Goal: Obtain resource: Download file/media

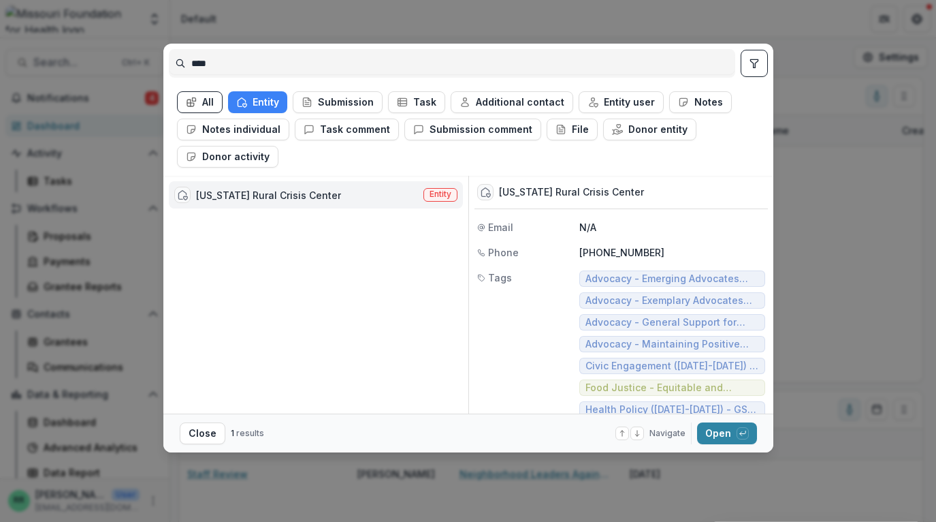
scroll to position [236, 0]
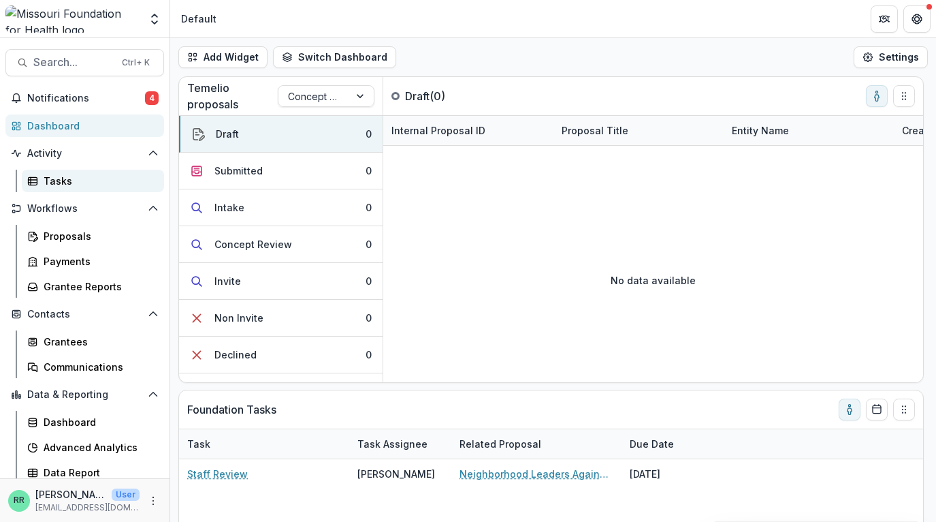
click at [54, 179] on div "Tasks" at bounding box center [99, 181] width 110 height 14
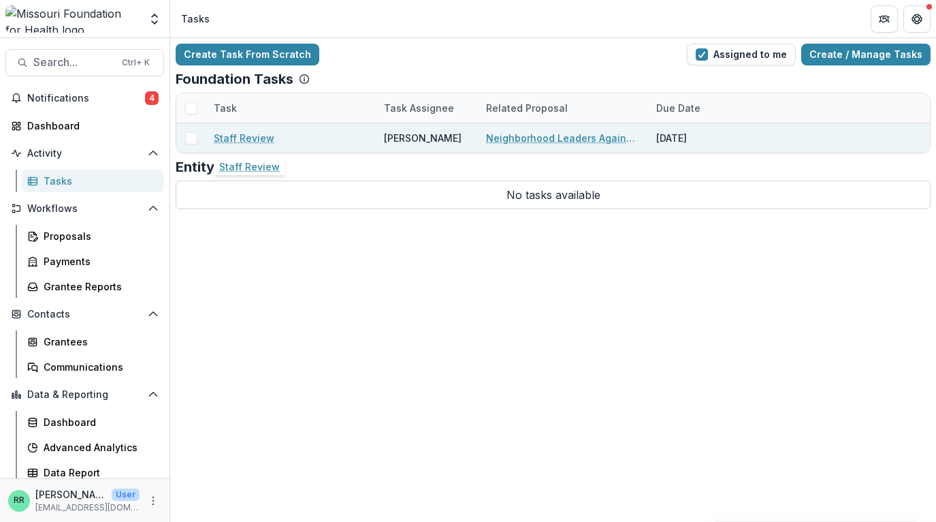
click at [238, 136] on link "Staff Review" at bounding box center [244, 138] width 61 height 14
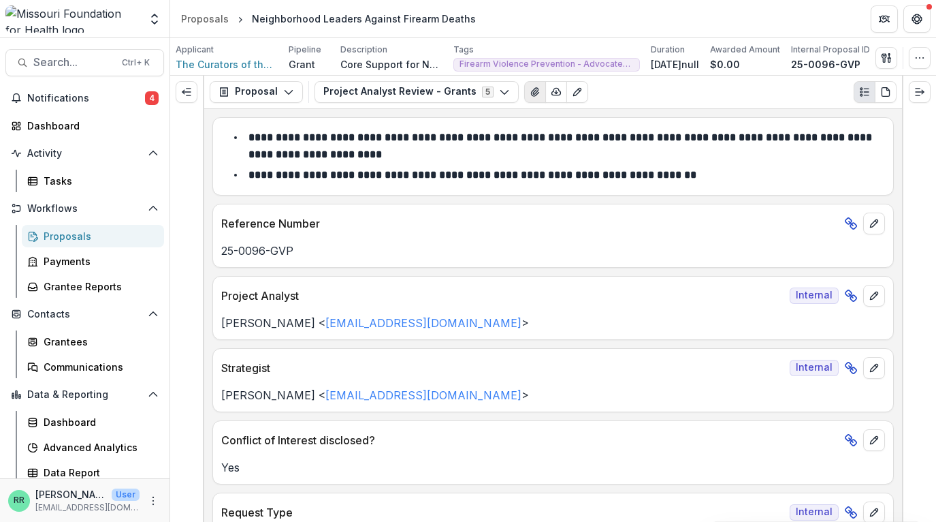
click at [530, 97] on icon "View Attached Files" at bounding box center [535, 91] width 11 height 11
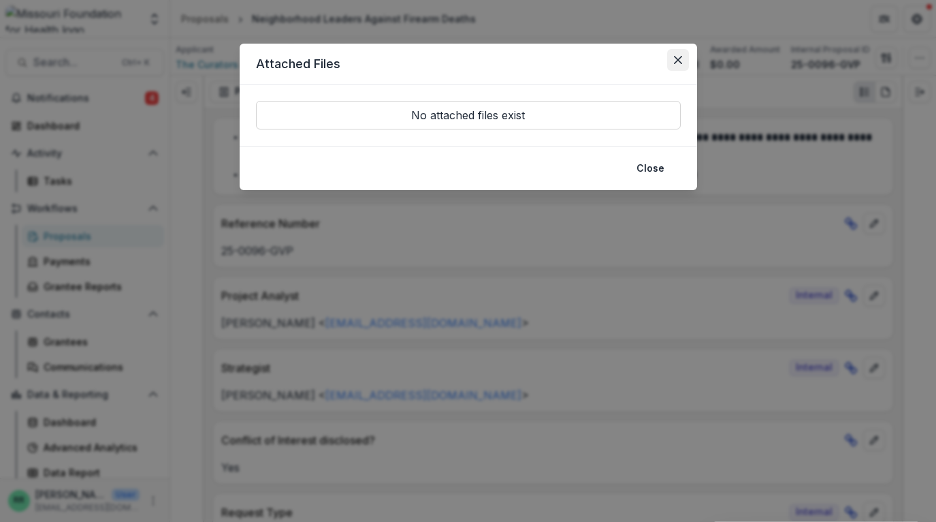
click at [681, 58] on icon "Close" at bounding box center [678, 60] width 8 height 8
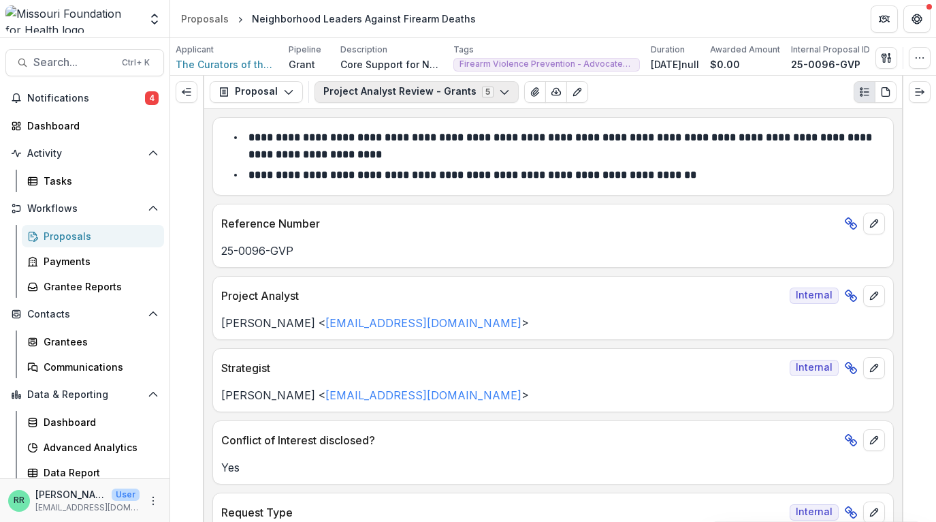
click at [419, 95] on button "Project Analyst Review - Grants 5" at bounding box center [417, 92] width 204 height 22
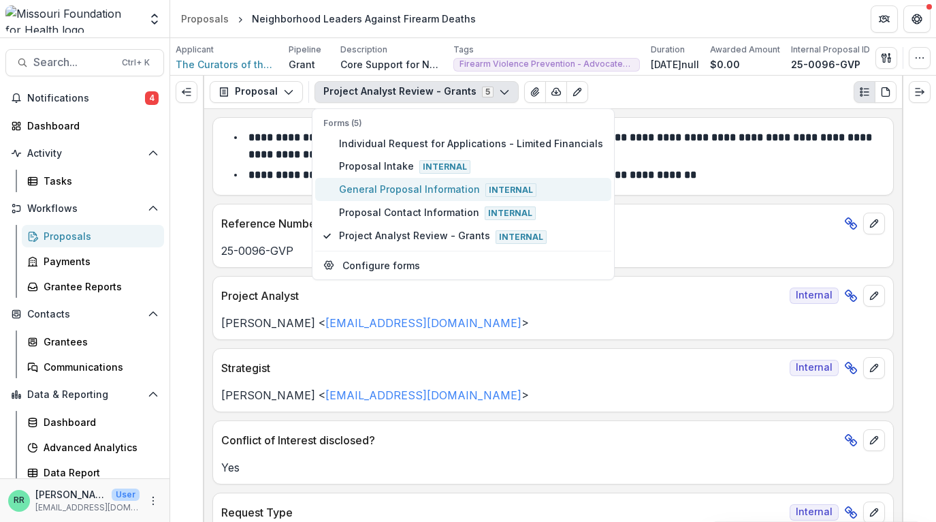
click at [392, 187] on span "General Proposal Information Internal" at bounding box center [471, 189] width 264 height 15
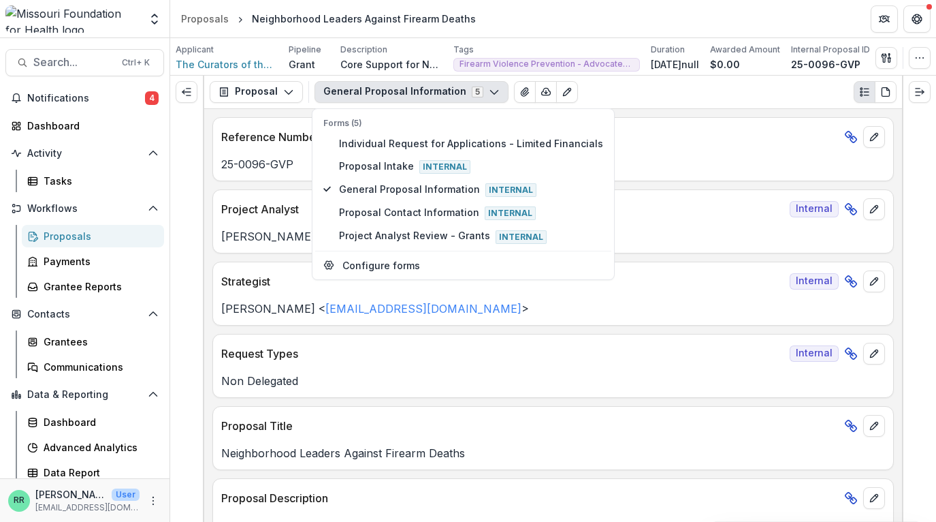
click at [696, 142] on p "Reference Number" at bounding box center [530, 137] width 618 height 16
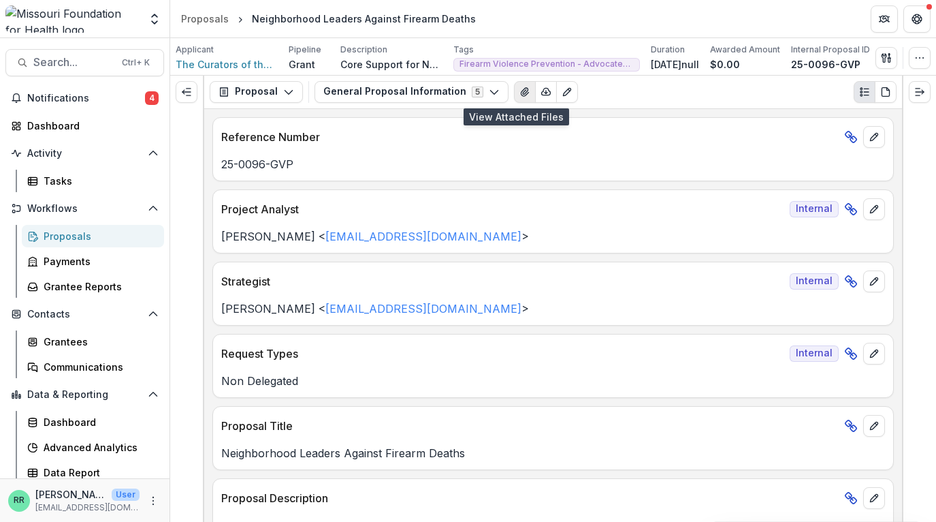
click at [514, 87] on button "View Attached Files" at bounding box center [525, 92] width 22 height 22
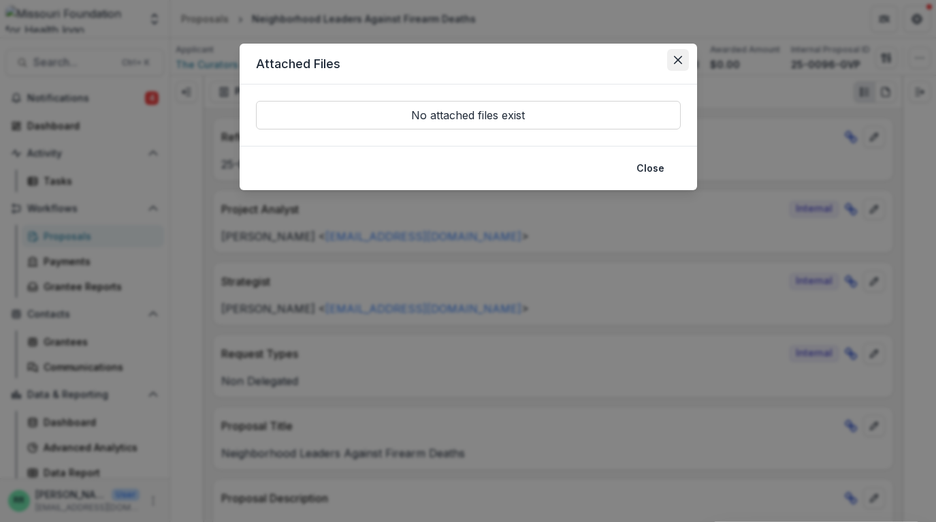
click at [678, 63] on icon "Close" at bounding box center [678, 60] width 8 height 8
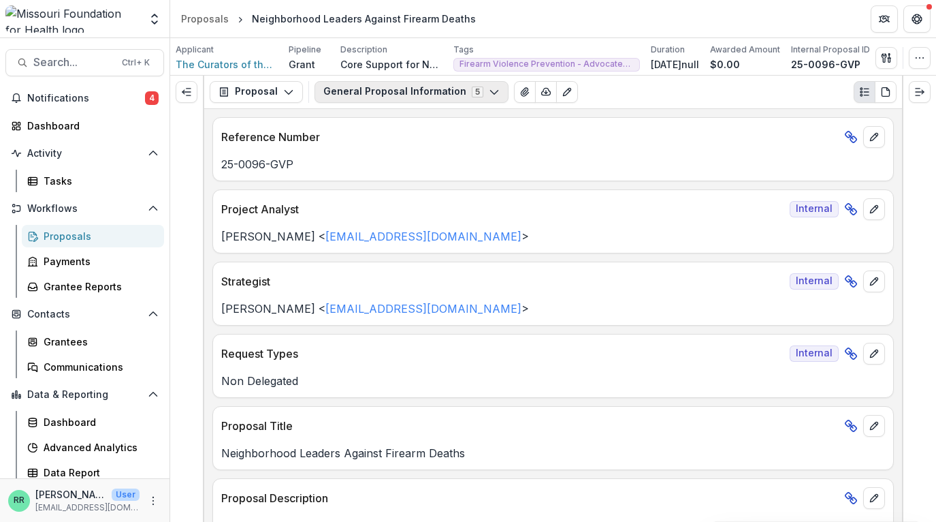
click at [445, 95] on button "General Proposal Information 5" at bounding box center [412, 92] width 194 height 22
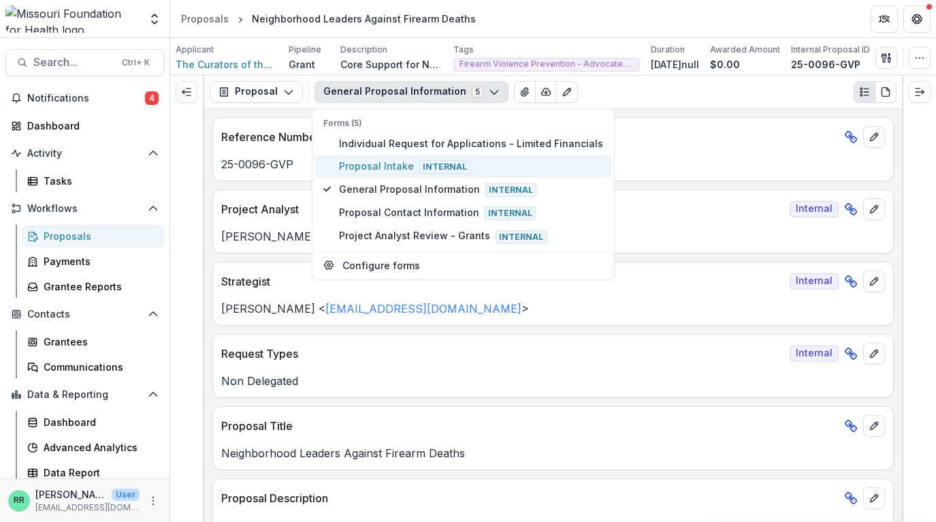
click at [389, 164] on span "Proposal Intake Internal" at bounding box center [471, 166] width 264 height 15
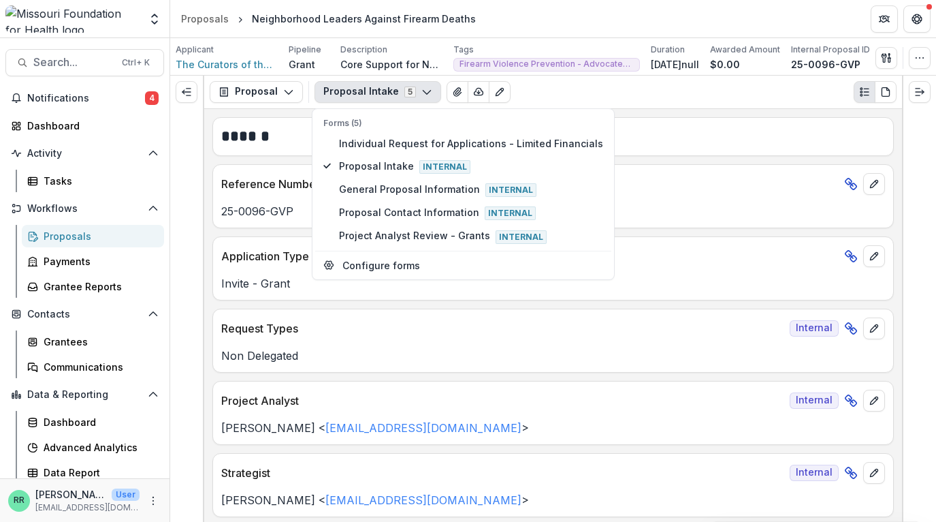
click at [643, 84] on div "Proposal Intake 5 Forms (5) Individual Request for Applications - Limited Finan…" at bounding box center [606, 92] width 582 height 22
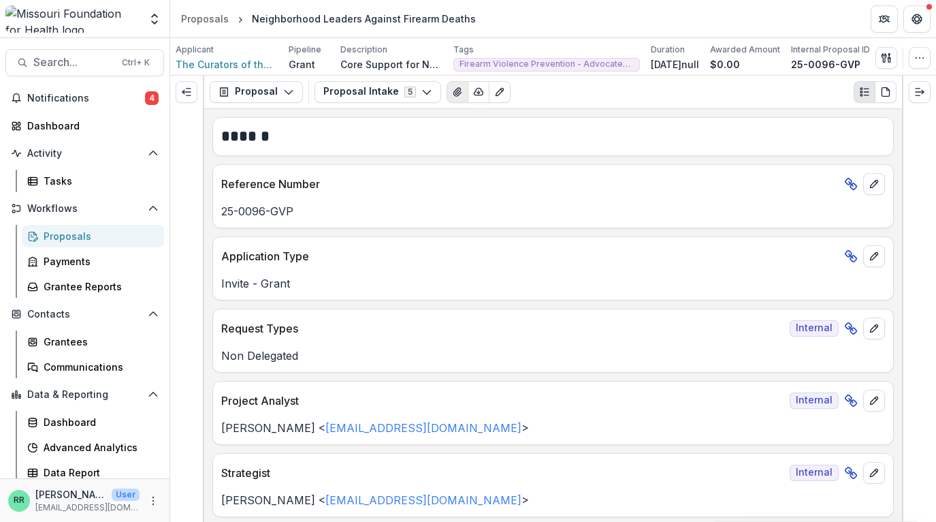
click at [452, 89] on icon "View Attached Files" at bounding box center [457, 91] width 11 height 11
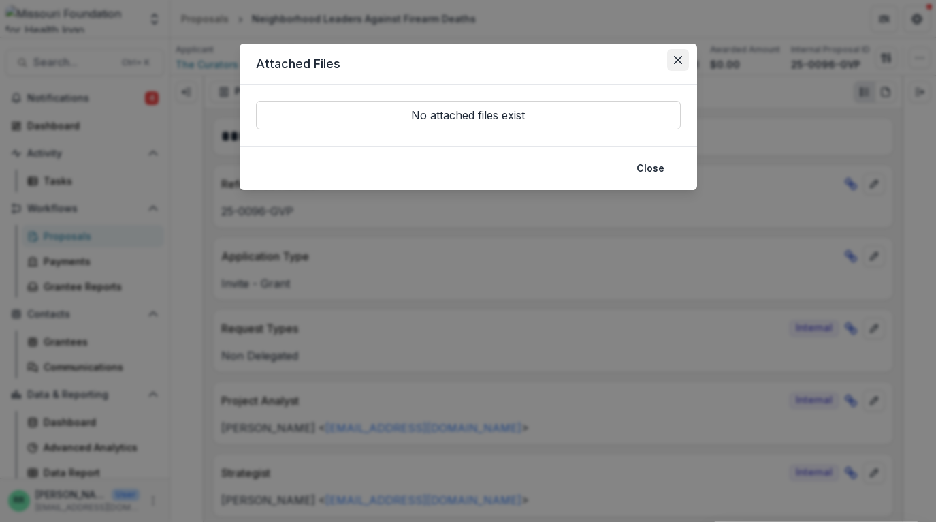
click at [680, 63] on icon "Close" at bounding box center [678, 60] width 8 height 8
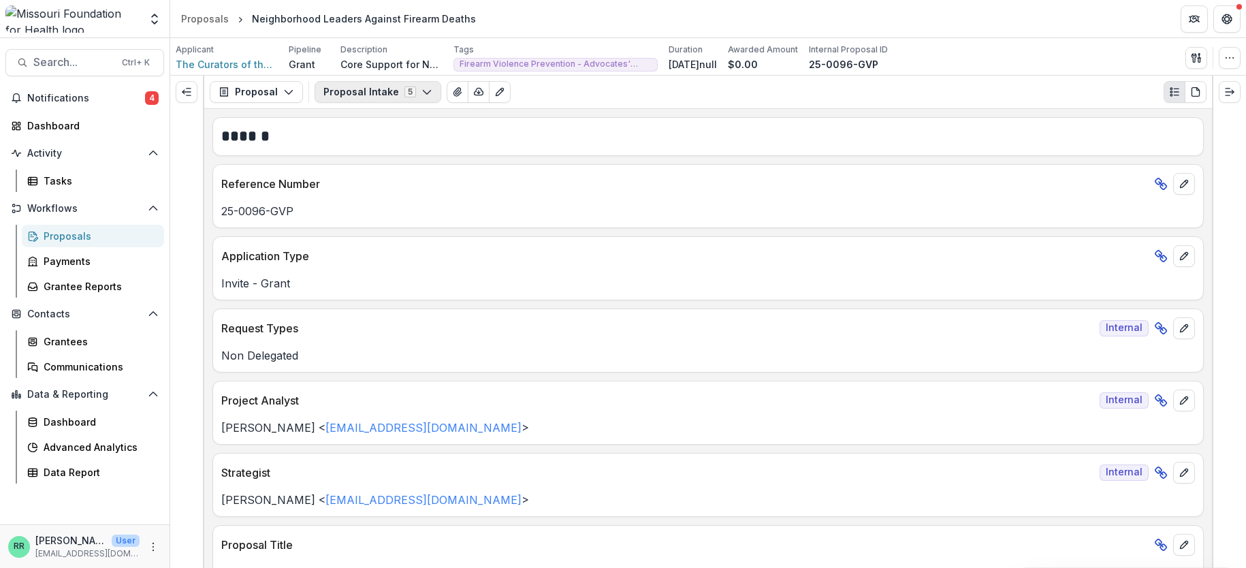
click at [403, 91] on button "Proposal Intake 5" at bounding box center [378, 92] width 127 height 22
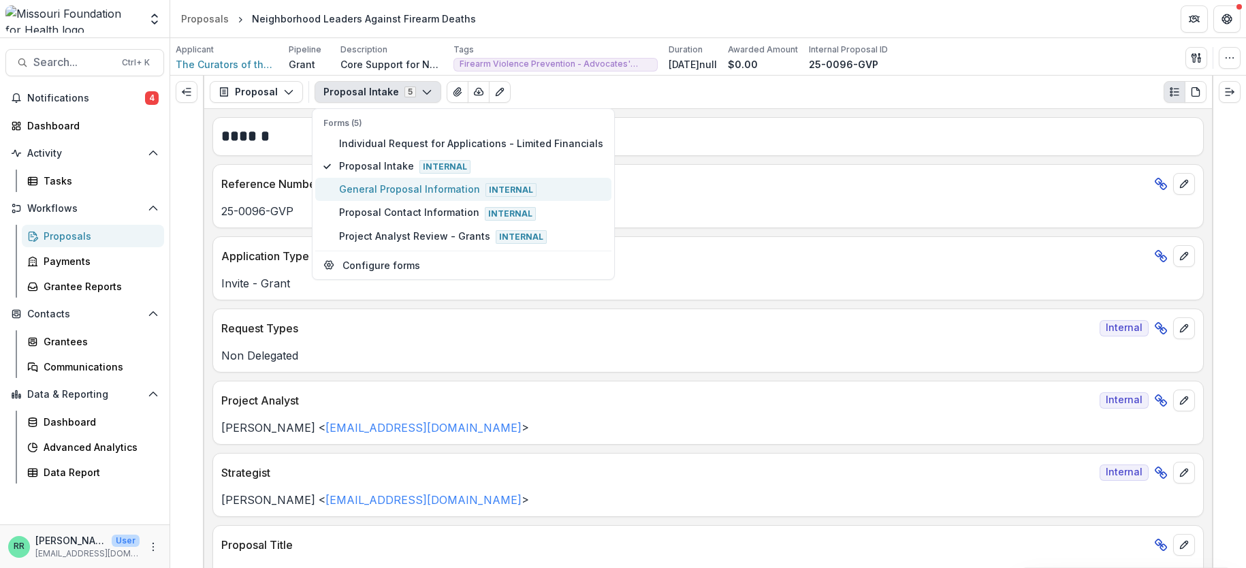
click at [396, 189] on span "General Proposal Information Internal" at bounding box center [471, 189] width 264 height 15
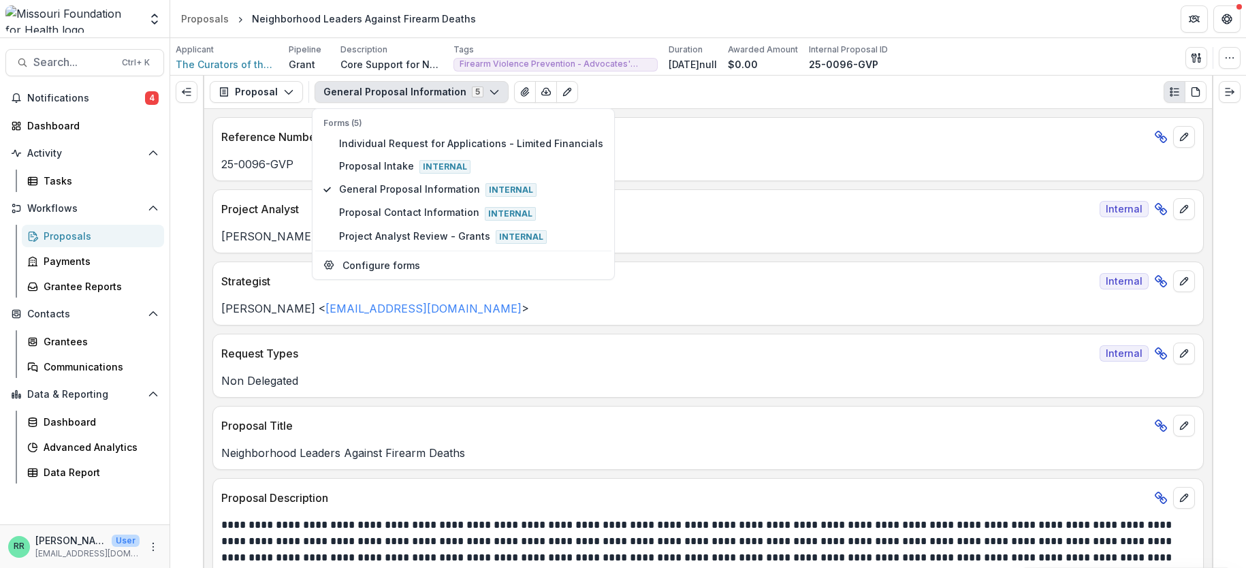
click at [618, 97] on div "General Proposal Information 5 Forms (5) Individual Request for Applications - …" at bounding box center [761, 92] width 892 height 22
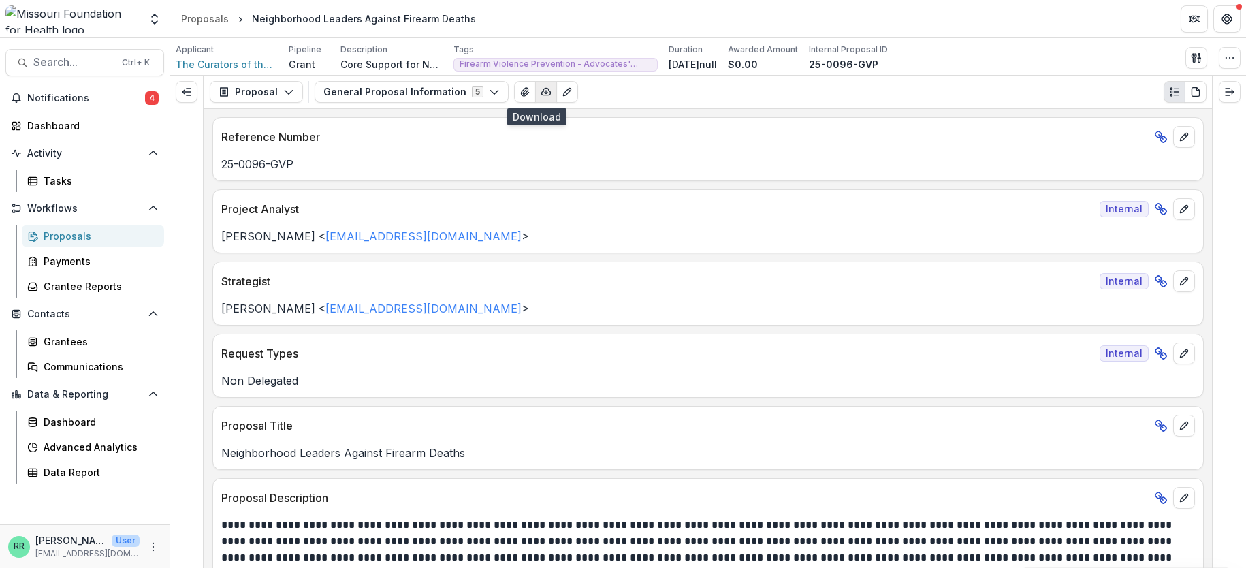
click at [541, 95] on icon "button" at bounding box center [546, 91] width 11 height 11
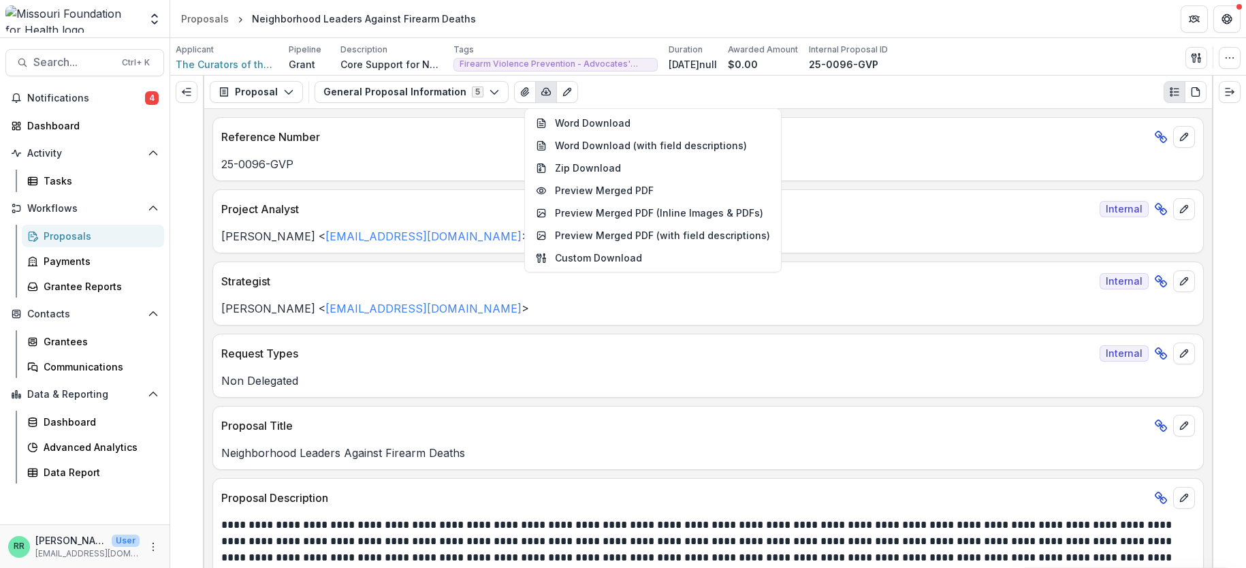
click at [593, 91] on div "General Proposal Information 5 Forms (5) Individual Request for Applications - …" at bounding box center [761, 92] width 892 height 22
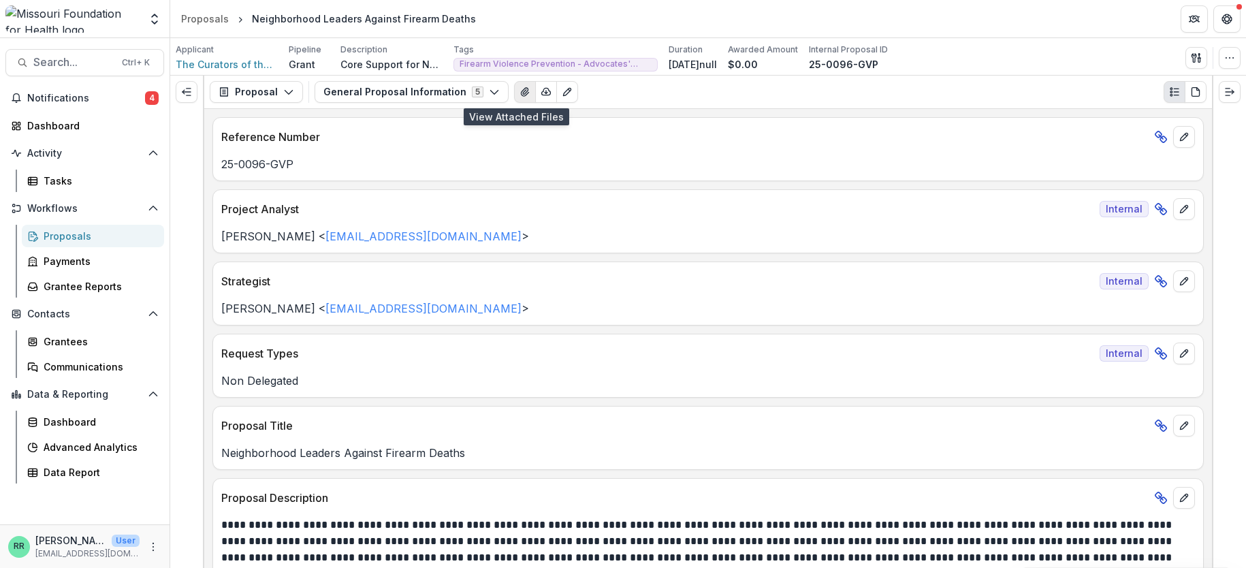
click at [521, 92] on icon "View Attached Files" at bounding box center [524, 92] width 7 height 8
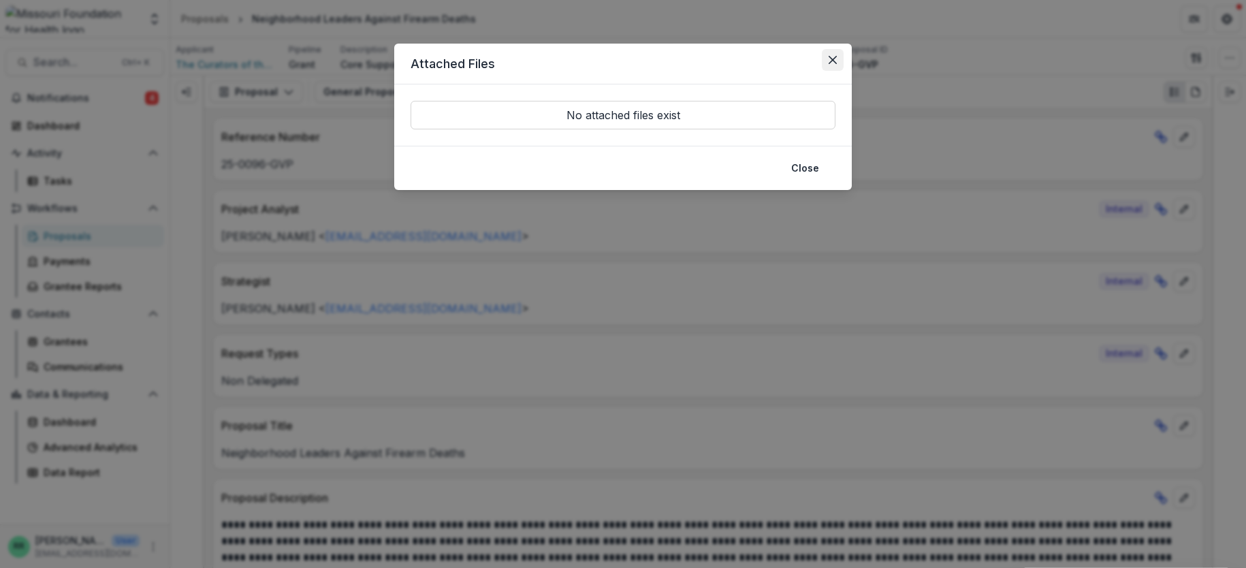
click at [831, 55] on button "Close" at bounding box center [833, 60] width 22 height 22
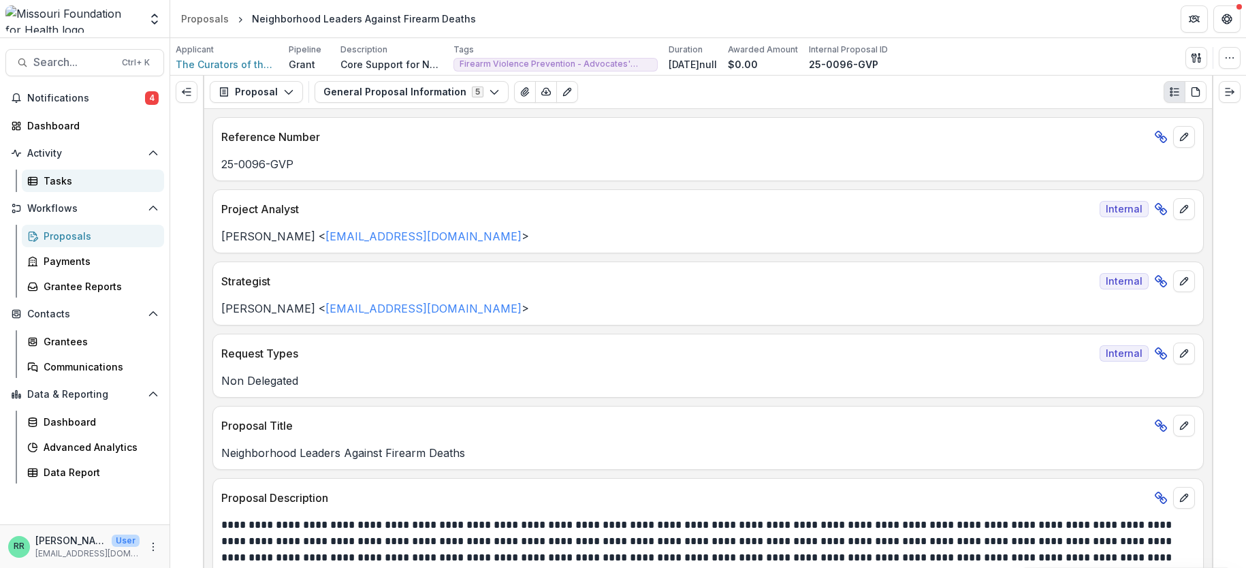
click at [69, 180] on div "Tasks" at bounding box center [99, 181] width 110 height 14
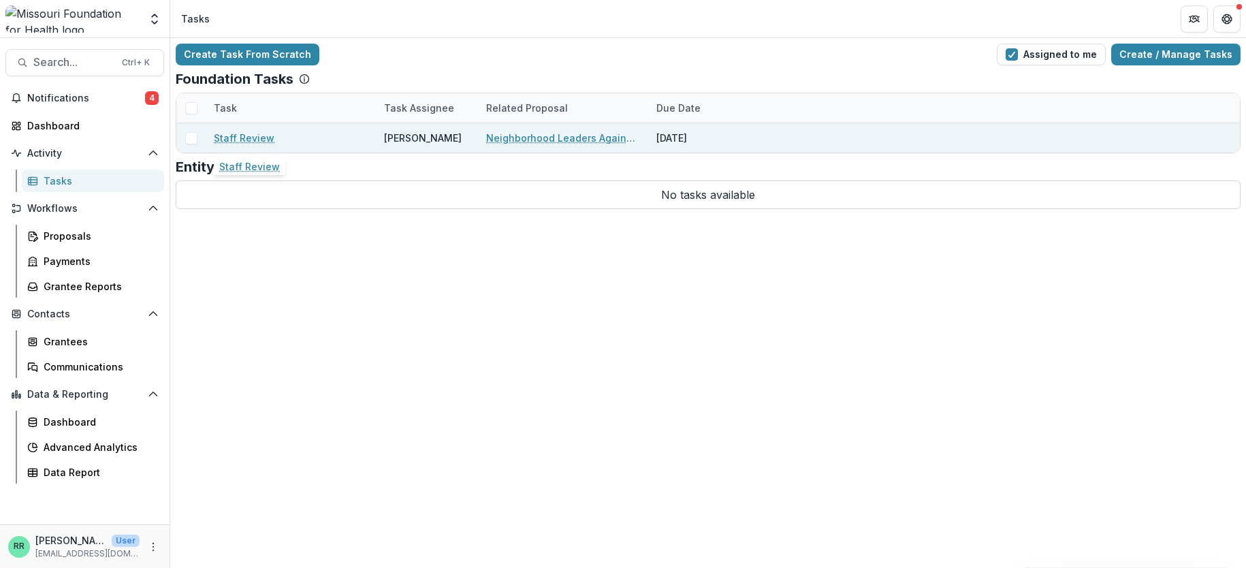
click at [258, 135] on link "Staff Review" at bounding box center [244, 138] width 61 height 14
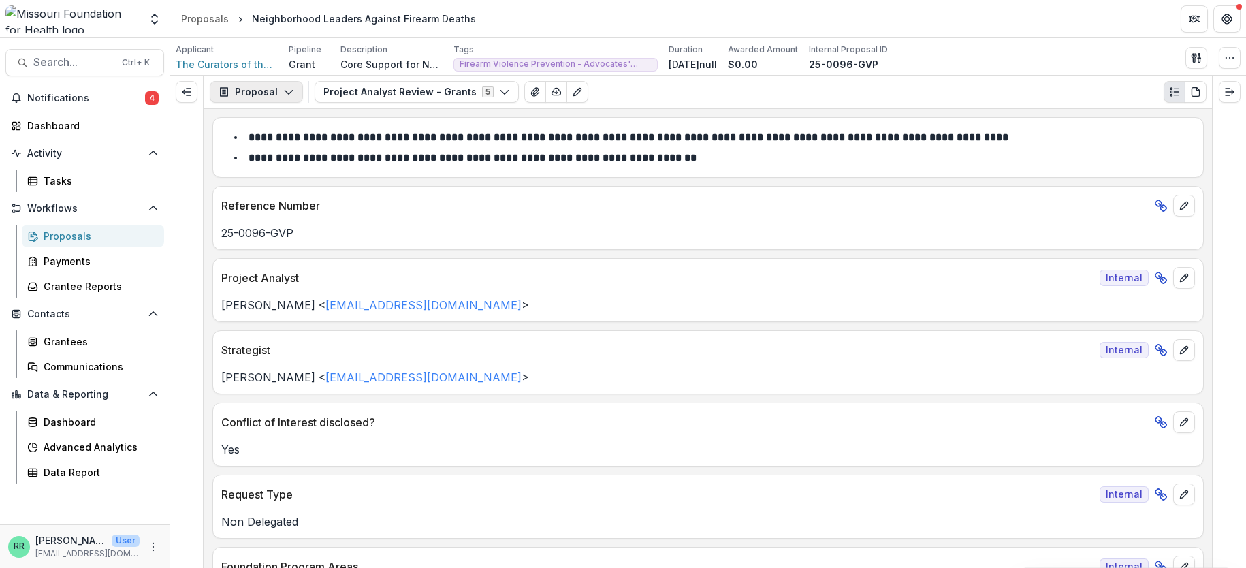
click at [296, 95] on button "Proposal" at bounding box center [256, 92] width 93 height 22
click at [430, 95] on button "Project Analyst Review - Grants 5" at bounding box center [417, 92] width 204 height 22
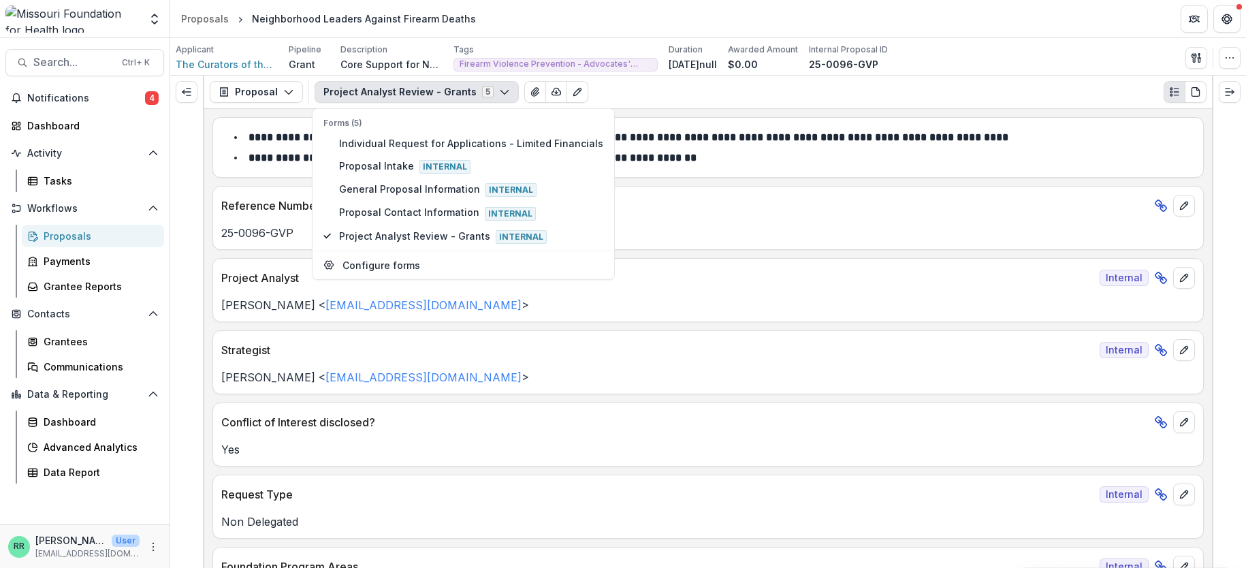
click at [431, 95] on button "Project Analyst Review - Grants 5" at bounding box center [417, 92] width 204 height 22
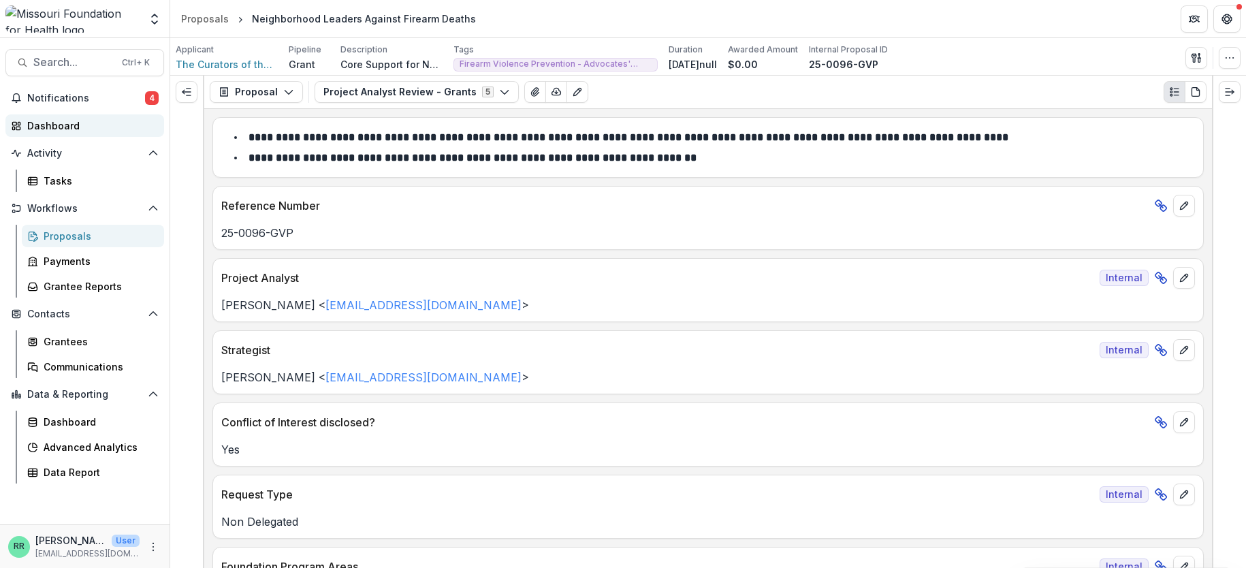
click at [63, 122] on div "Dashboard" at bounding box center [90, 125] width 126 height 14
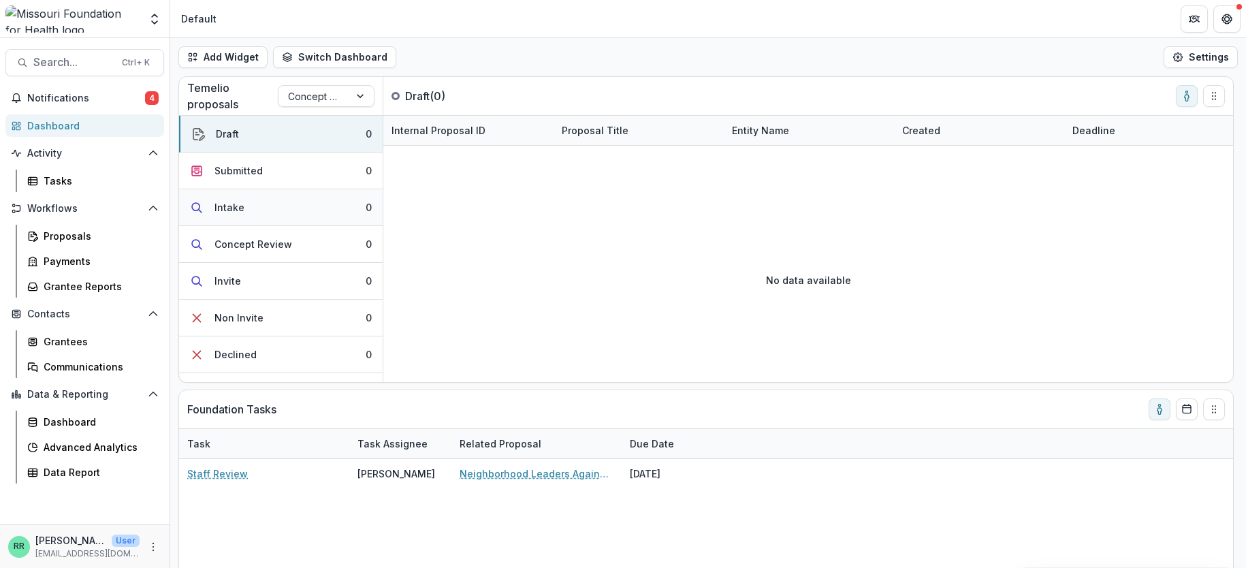
click at [265, 205] on button "Intake 0" at bounding box center [281, 207] width 204 height 37
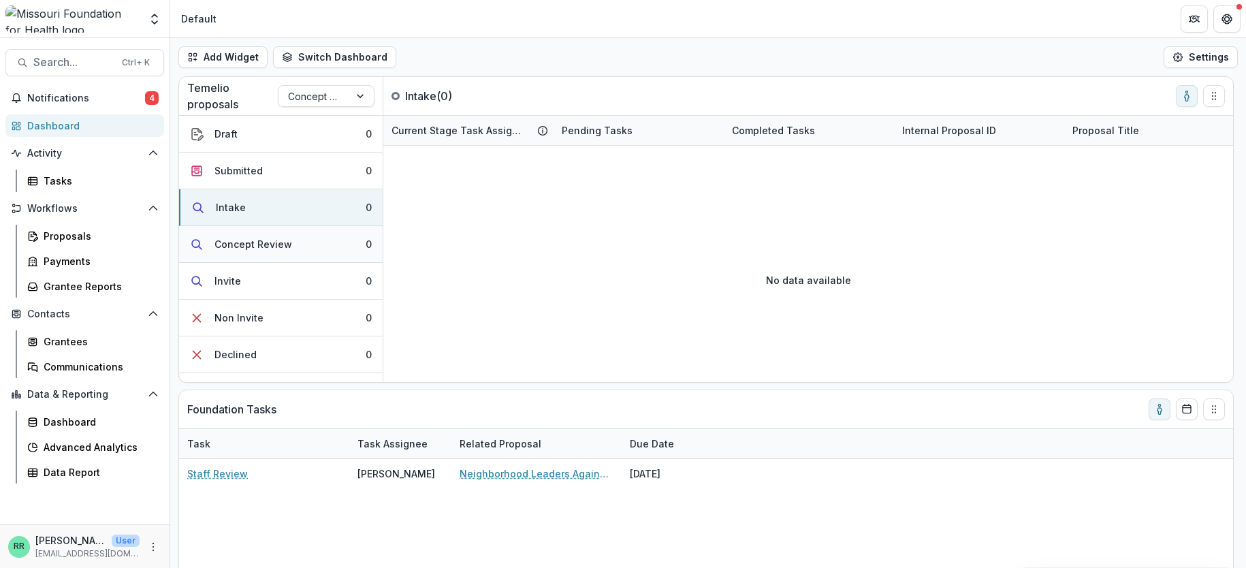
click at [262, 240] on div "Concept Review" at bounding box center [253, 244] width 78 height 14
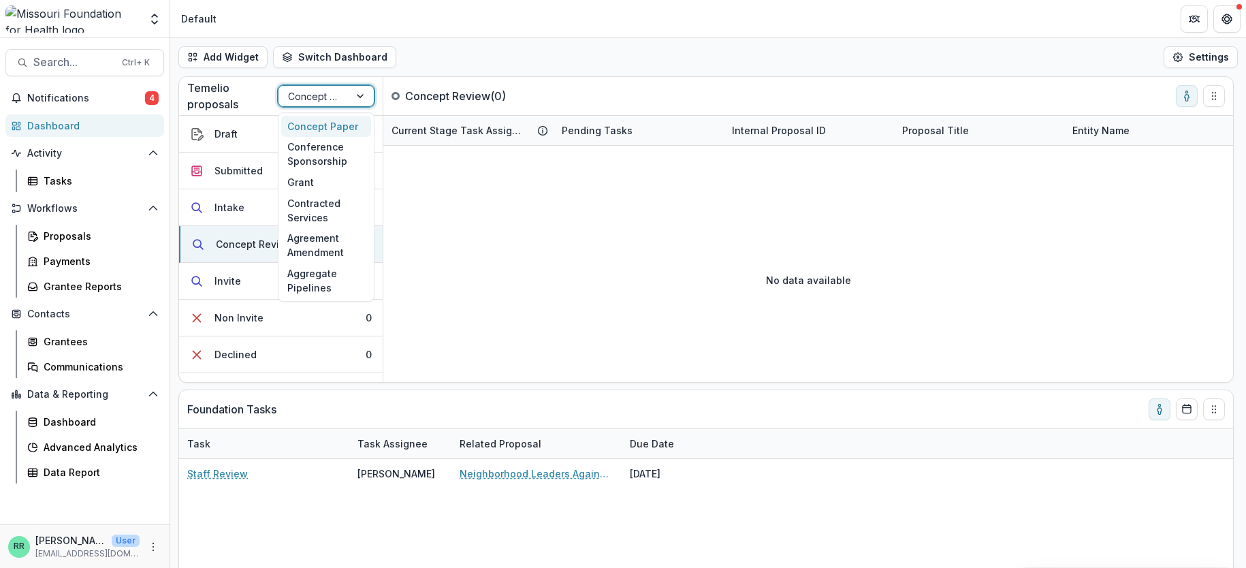
click at [310, 91] on div at bounding box center [314, 96] width 52 height 17
click at [310, 191] on div "Grant" at bounding box center [326, 182] width 90 height 21
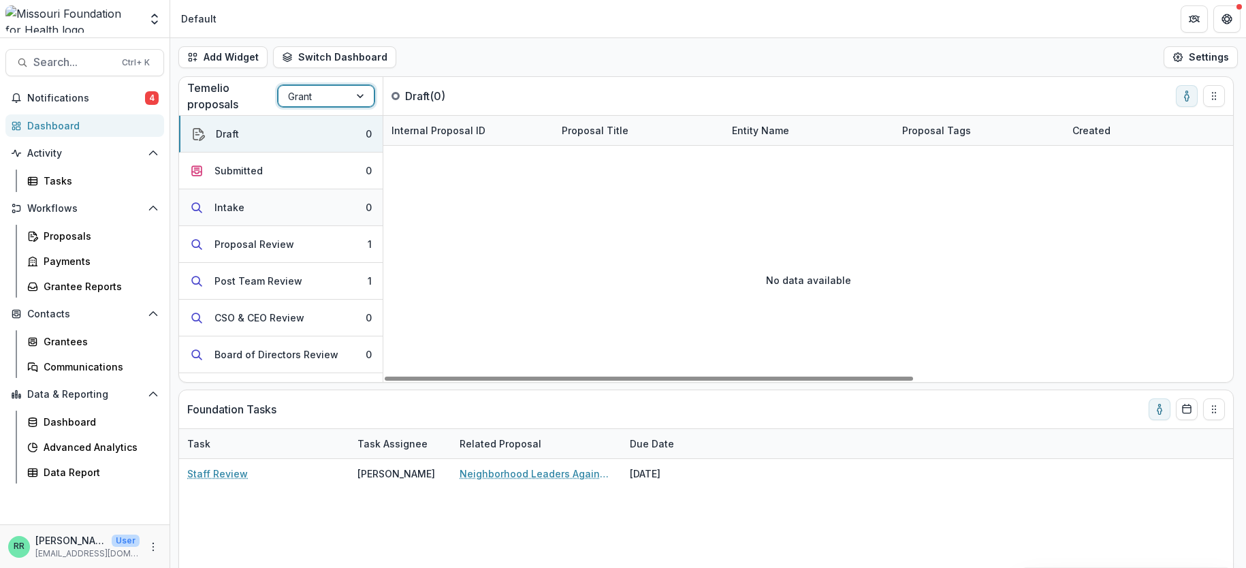
click at [256, 208] on button "Intake 0" at bounding box center [281, 207] width 204 height 37
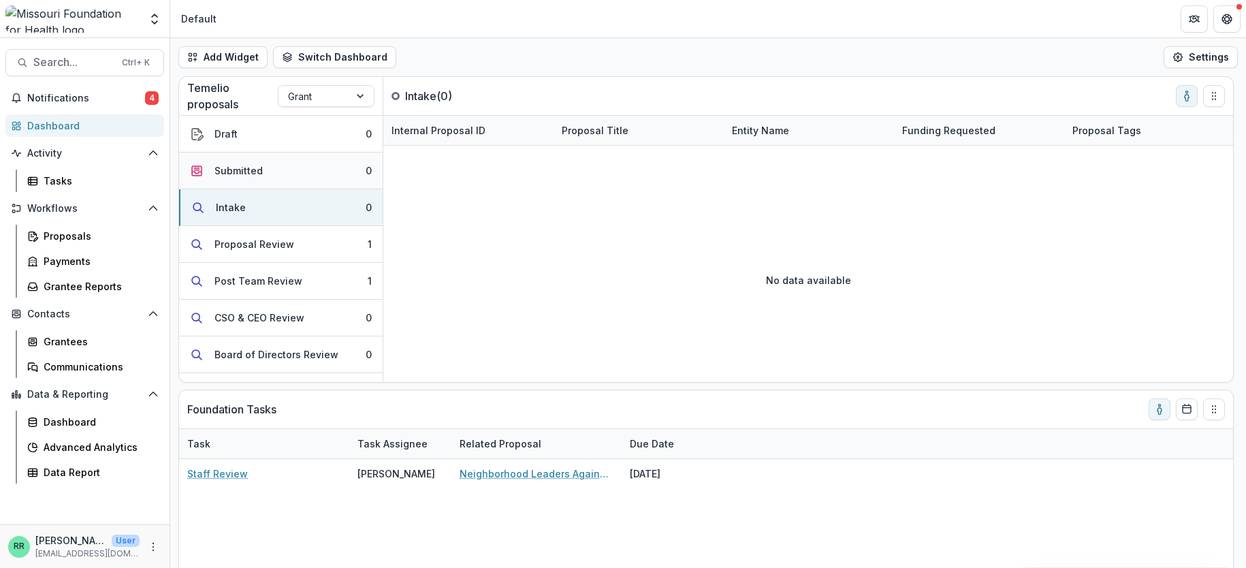
click at [253, 175] on div "Submitted" at bounding box center [238, 170] width 48 height 14
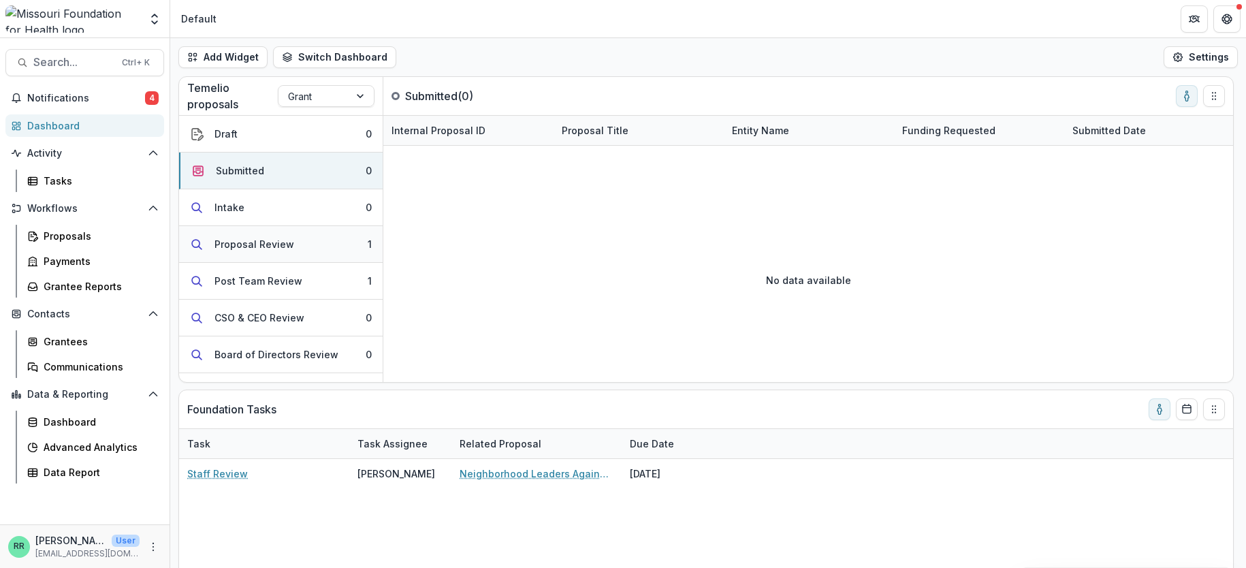
click at [273, 249] on div "Proposal Review" at bounding box center [254, 244] width 80 height 14
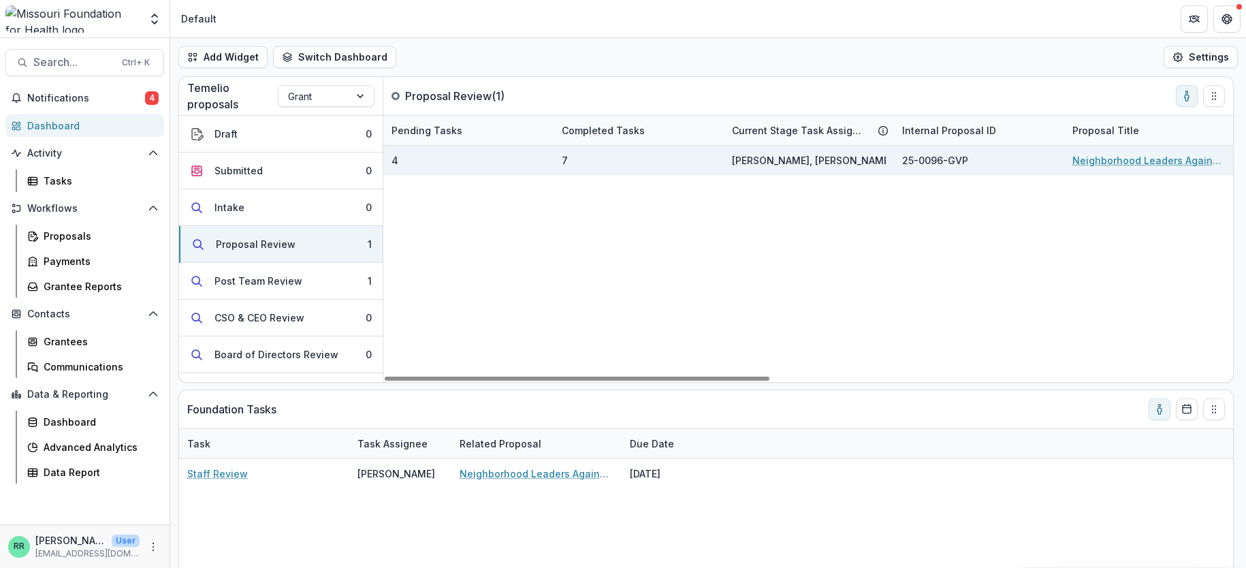
click at [399, 161] on div "4" at bounding box center [468, 160] width 170 height 29
click at [581, 161] on div "7" at bounding box center [639, 160] width 170 height 29
click at [579, 161] on div "7" at bounding box center [639, 160] width 170 height 29
click at [936, 159] on link "Neighborhood Leaders Against Firearm Deaths" at bounding box center [1149, 160] width 154 height 14
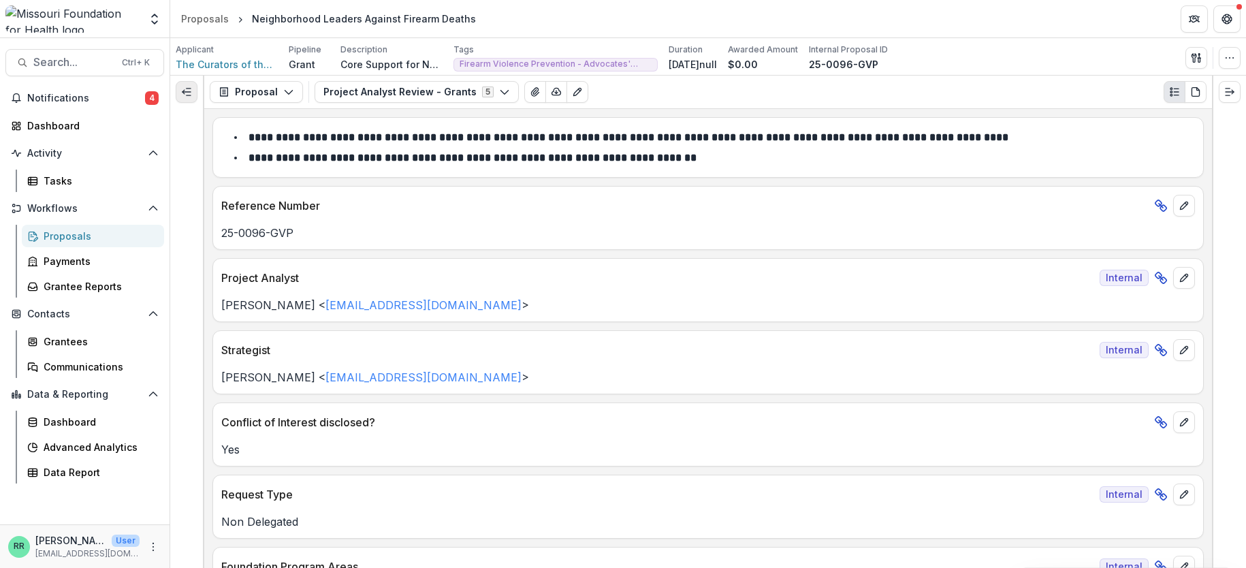
click at [185, 86] on button "Expand left" at bounding box center [187, 92] width 22 height 22
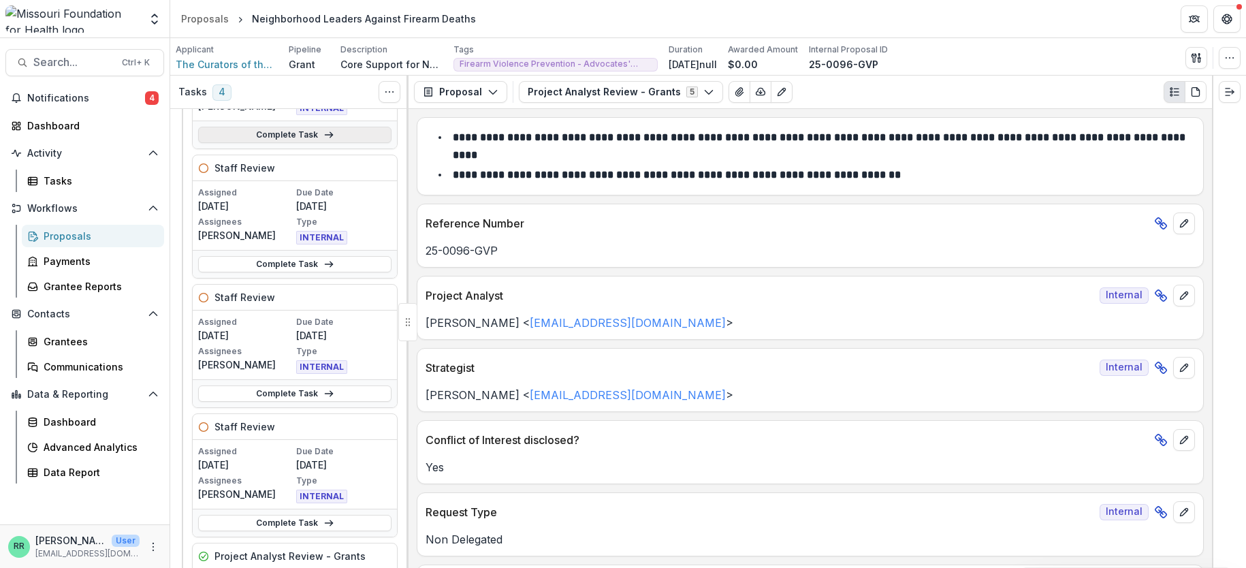
scroll to position [272, 0]
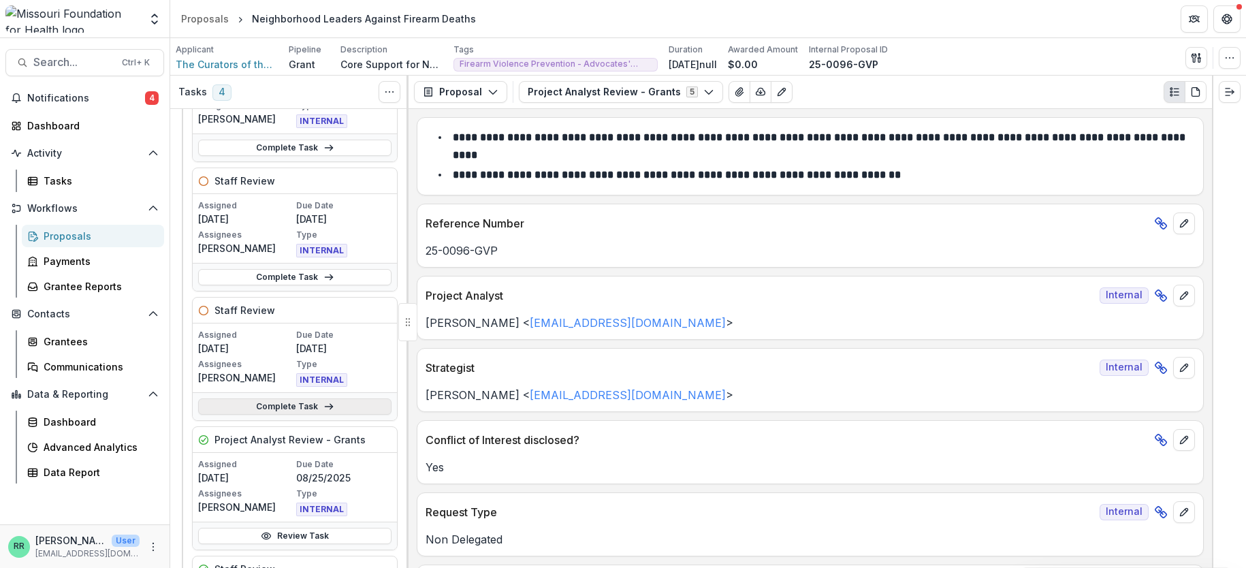
click at [288, 401] on link "Complete Task" at bounding box center [294, 406] width 193 height 16
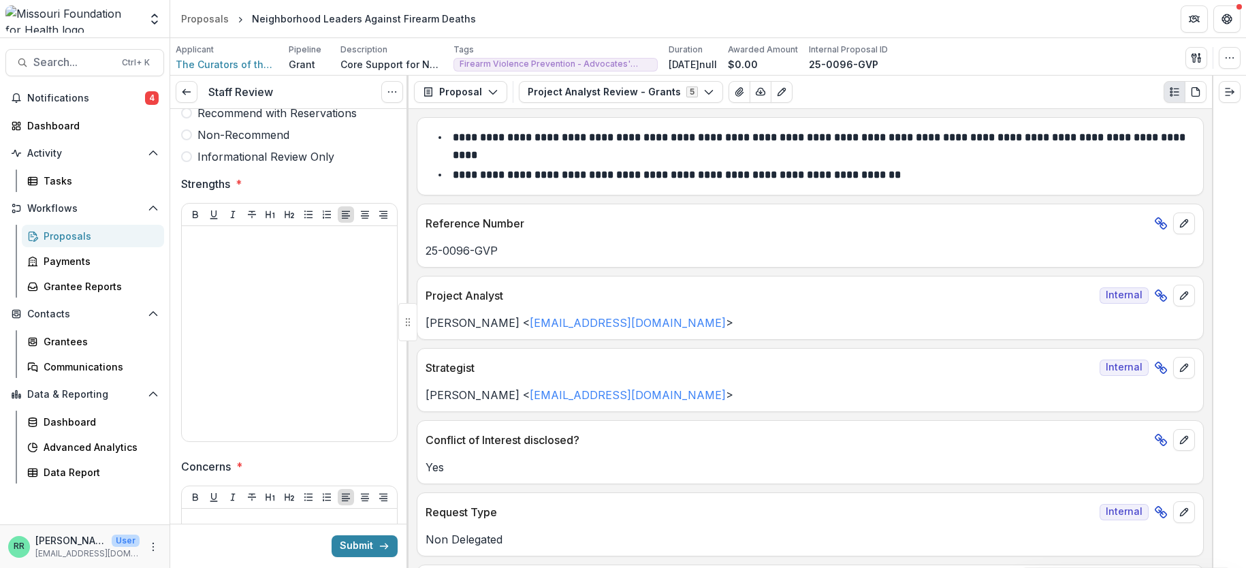
scroll to position [409, 0]
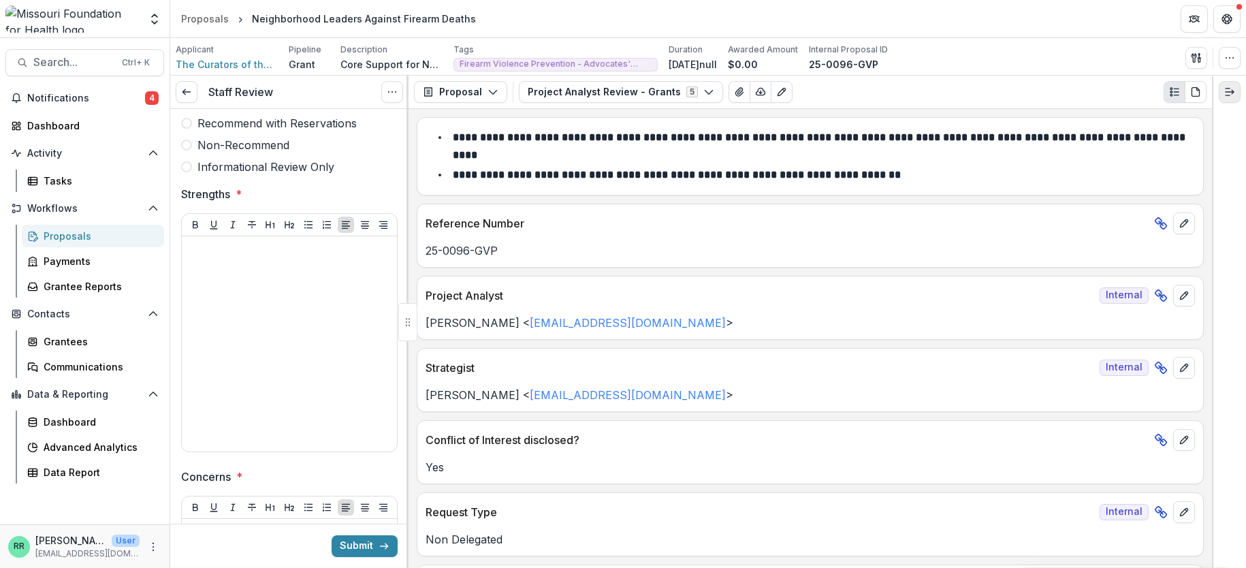
click at [936, 95] on icon "Expand right" at bounding box center [1229, 91] width 11 height 11
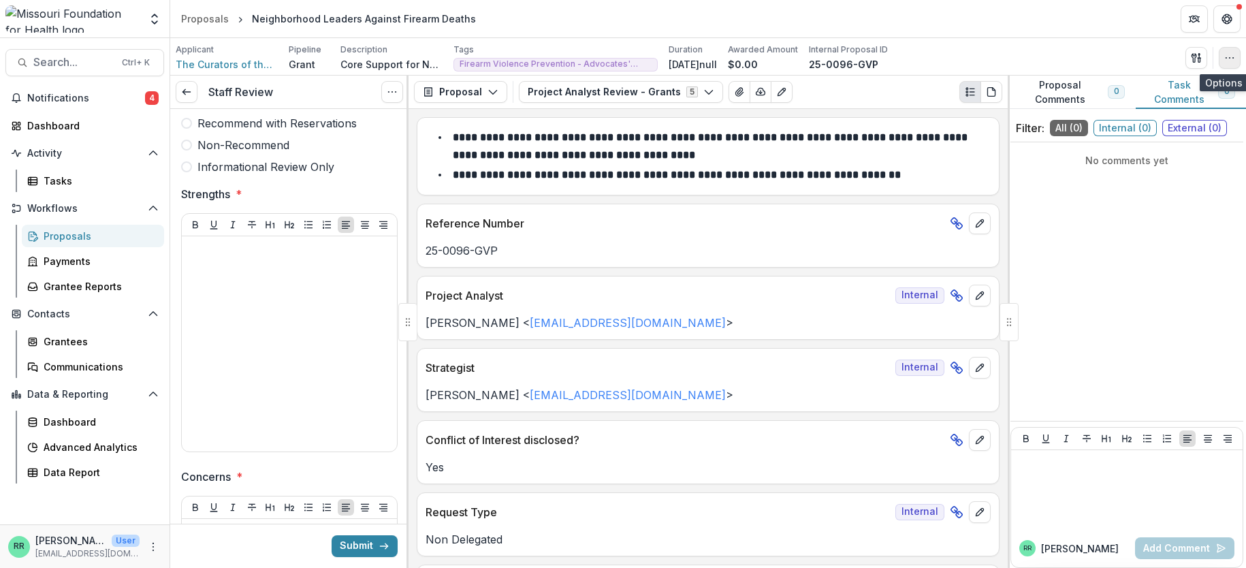
click at [936, 59] on button "button" at bounding box center [1230, 58] width 22 height 22
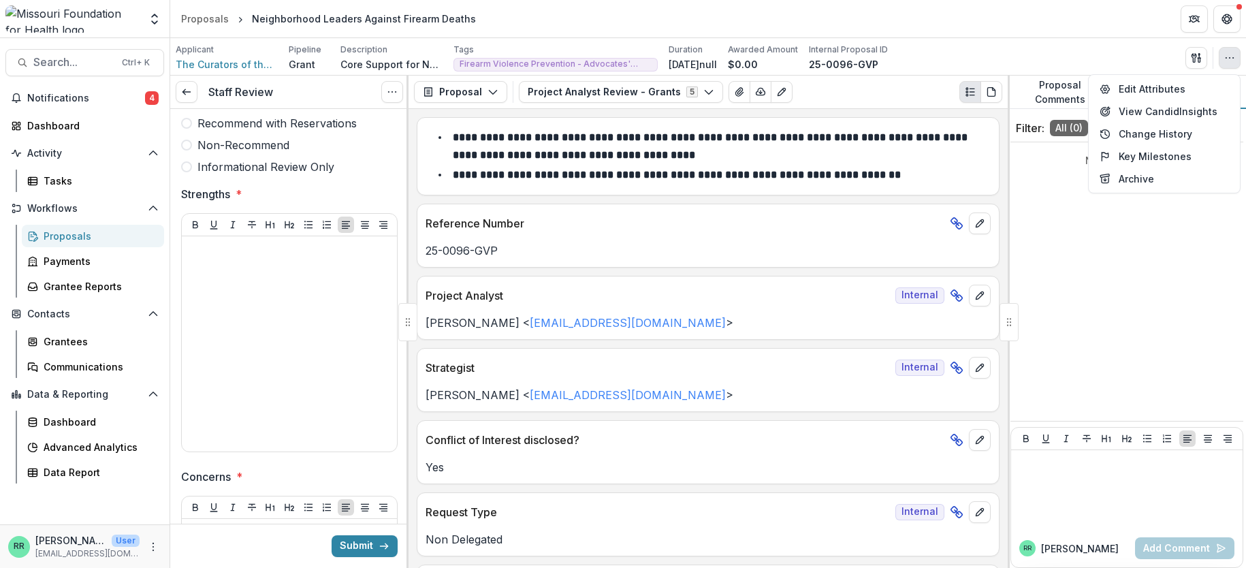
click at [936, 45] on div "Applicant The Curators of the University of Missouri Pipeline Grant Description…" at bounding box center [708, 58] width 1065 height 28
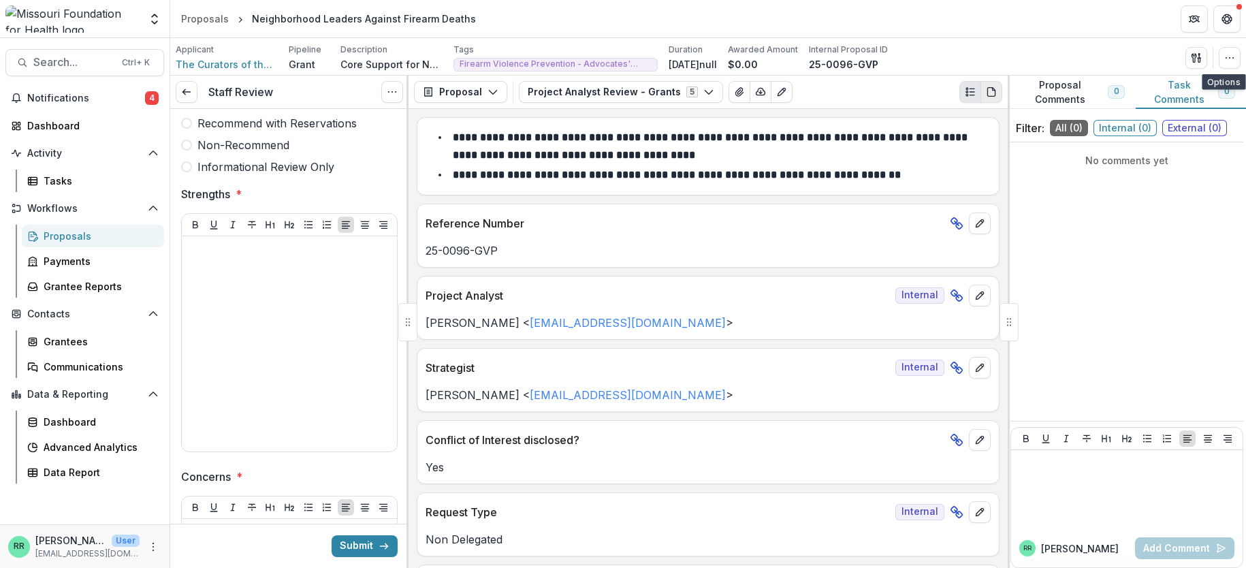
click at [936, 91] on button "PDF view" at bounding box center [992, 92] width 22 height 22
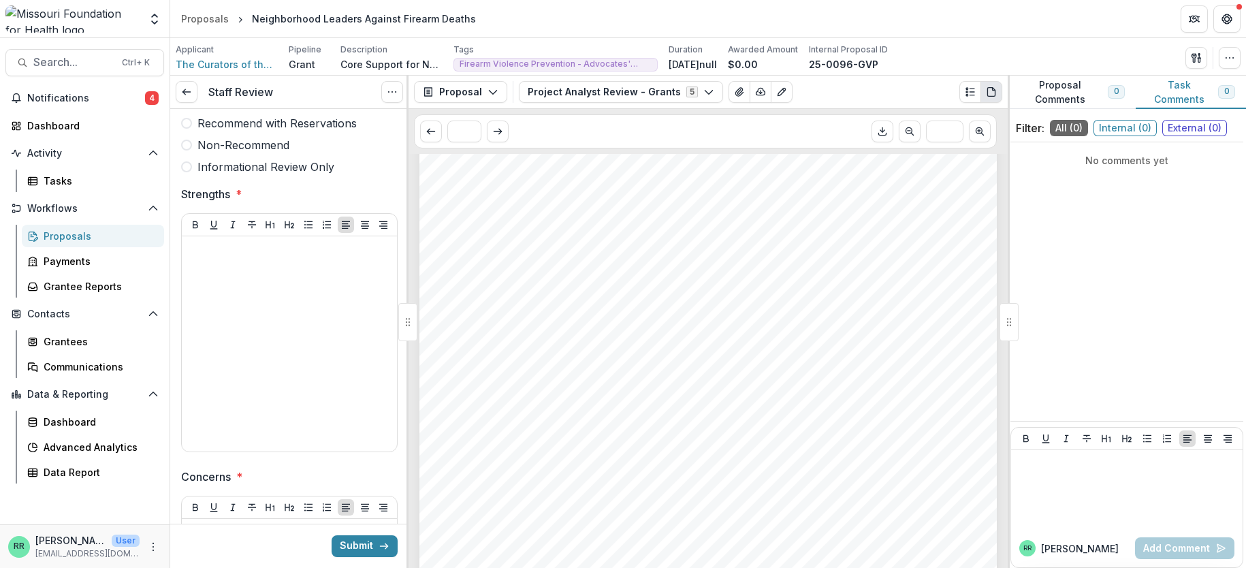
scroll to position [0, 0]
click at [703, 91] on icon "button" at bounding box center [708, 91] width 11 height 11
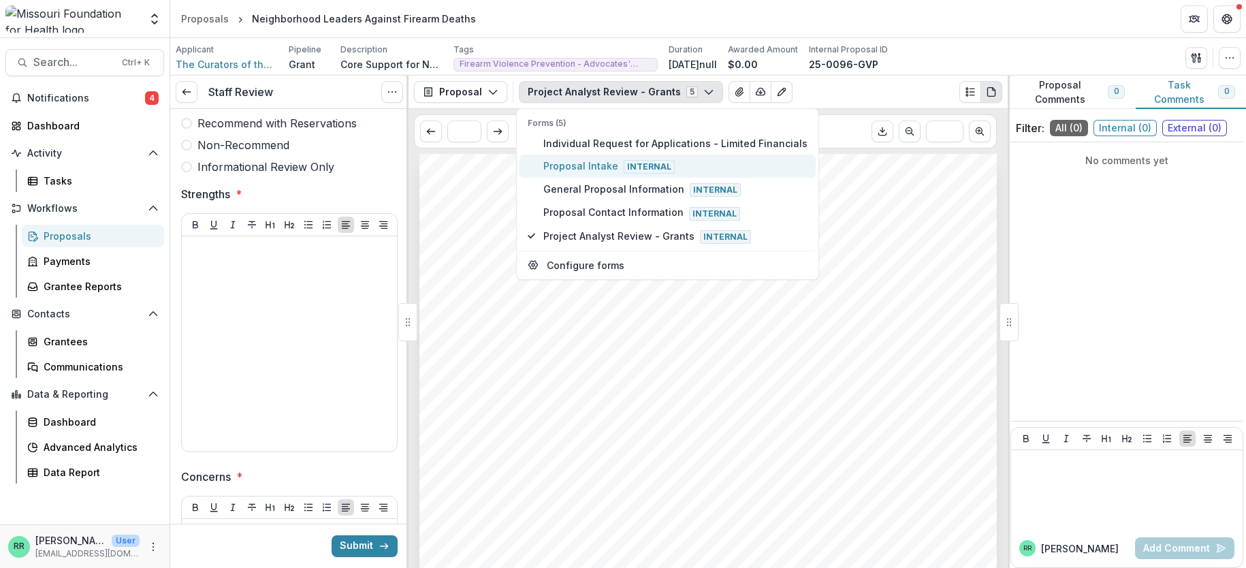
click at [598, 159] on span "Proposal Intake Internal" at bounding box center [675, 166] width 264 height 15
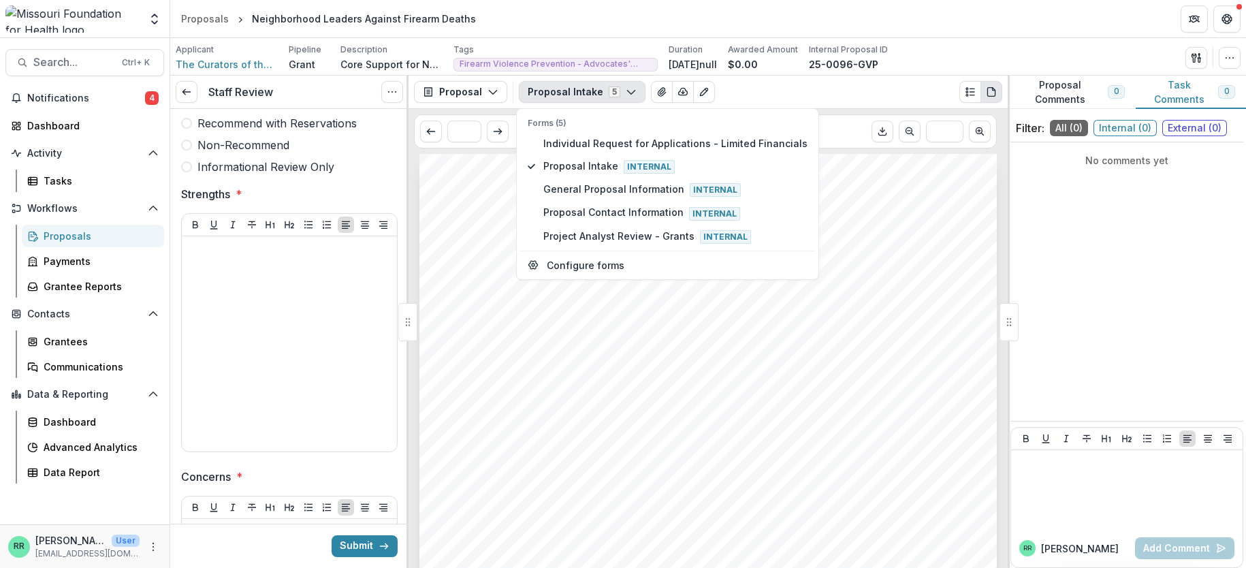
click at [846, 106] on div "Proposal Proposal Payments Reports Grant Agreements Board Summaries Bank Detail…" at bounding box center [708, 92] width 599 height 33
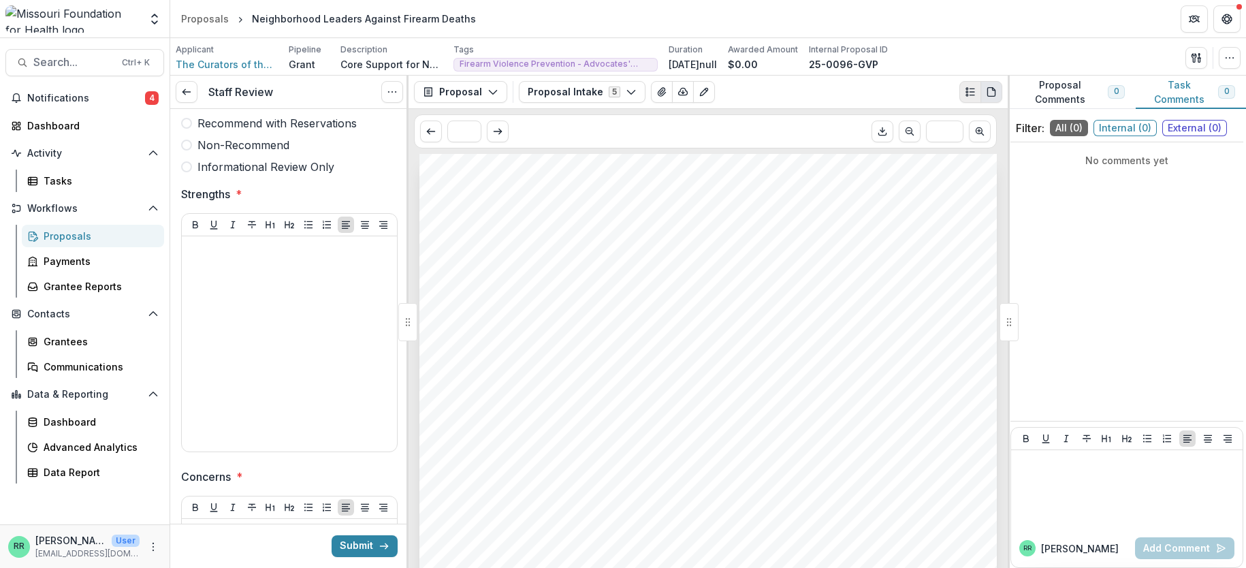
click at [936, 96] on icon "Plaintext view" at bounding box center [970, 91] width 11 height 11
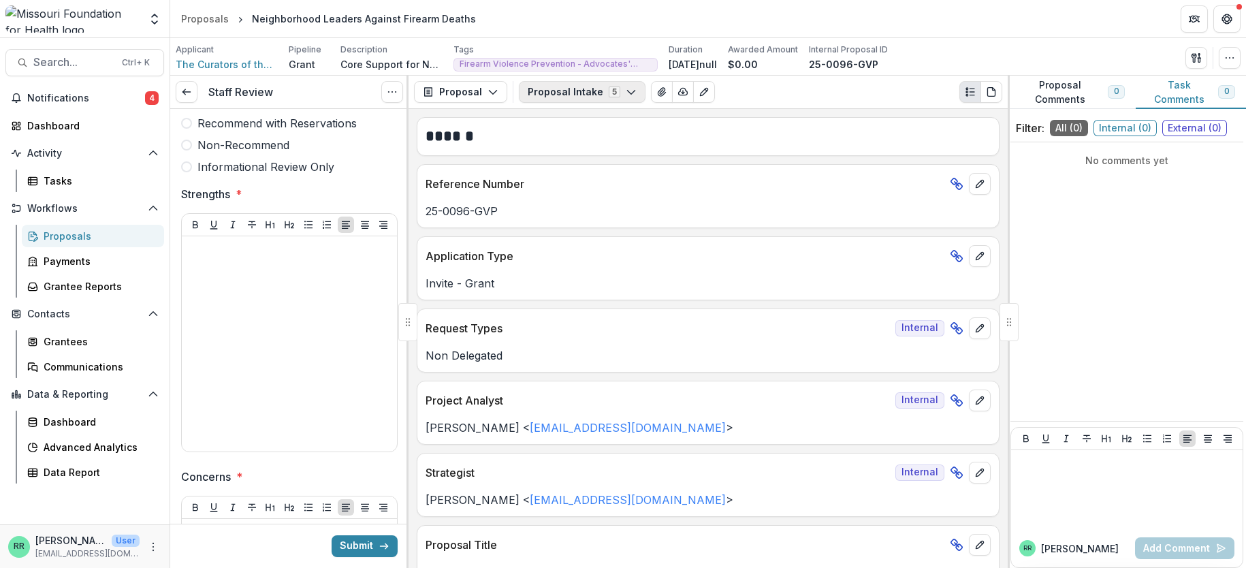
click at [564, 87] on button "Proposal Intake 5" at bounding box center [582, 92] width 127 height 22
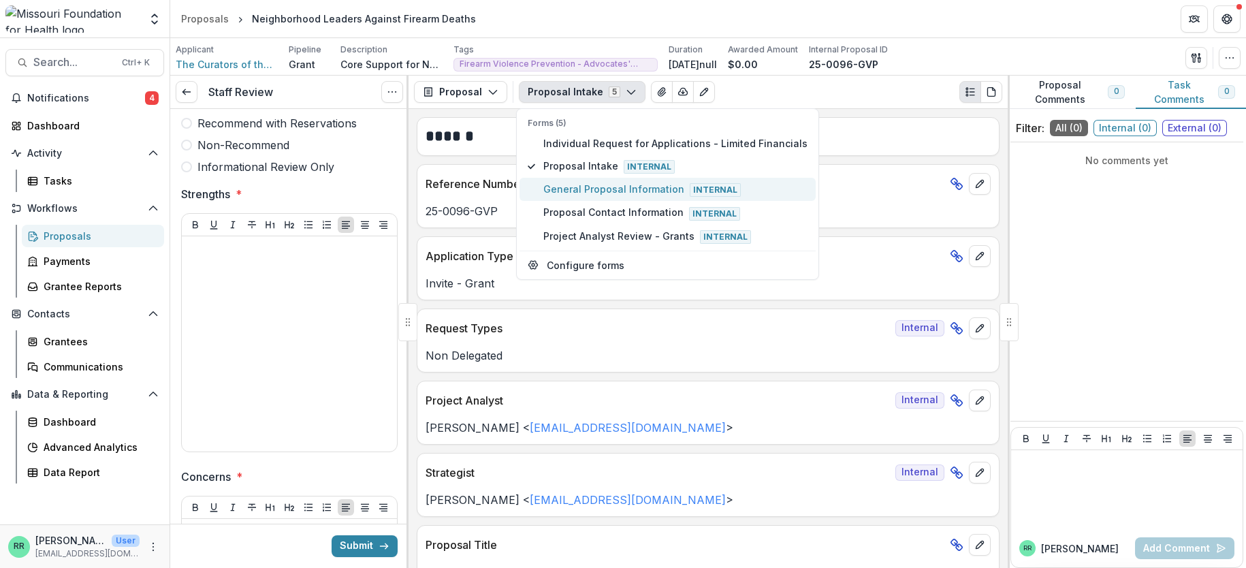
click at [609, 183] on span "General Proposal Information Internal" at bounding box center [675, 189] width 264 height 15
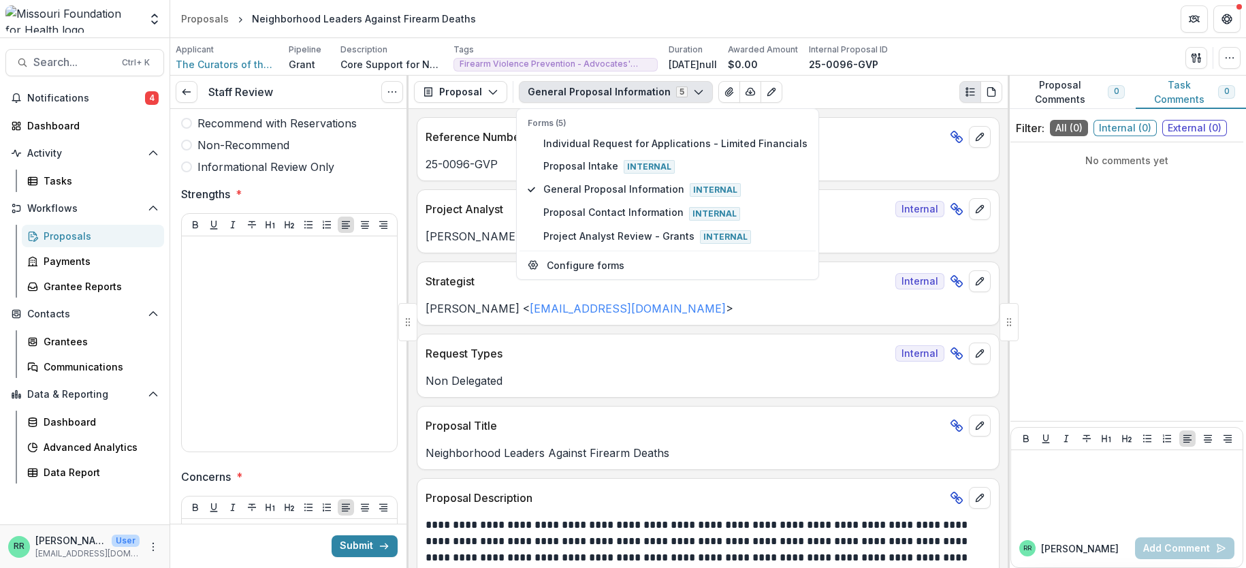
click at [831, 89] on div "General Proposal Information 5 Forms (5) Individual Request for Applications - …" at bounding box center [760, 92] width 483 height 22
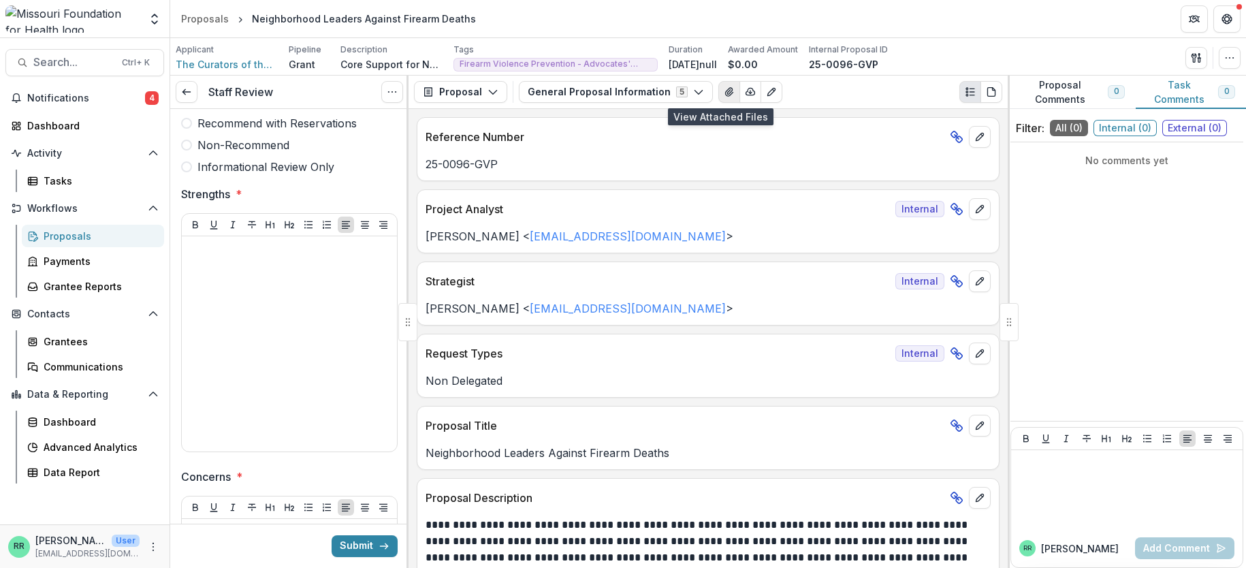
click at [718, 92] on button "View Attached Files" at bounding box center [729, 92] width 22 height 22
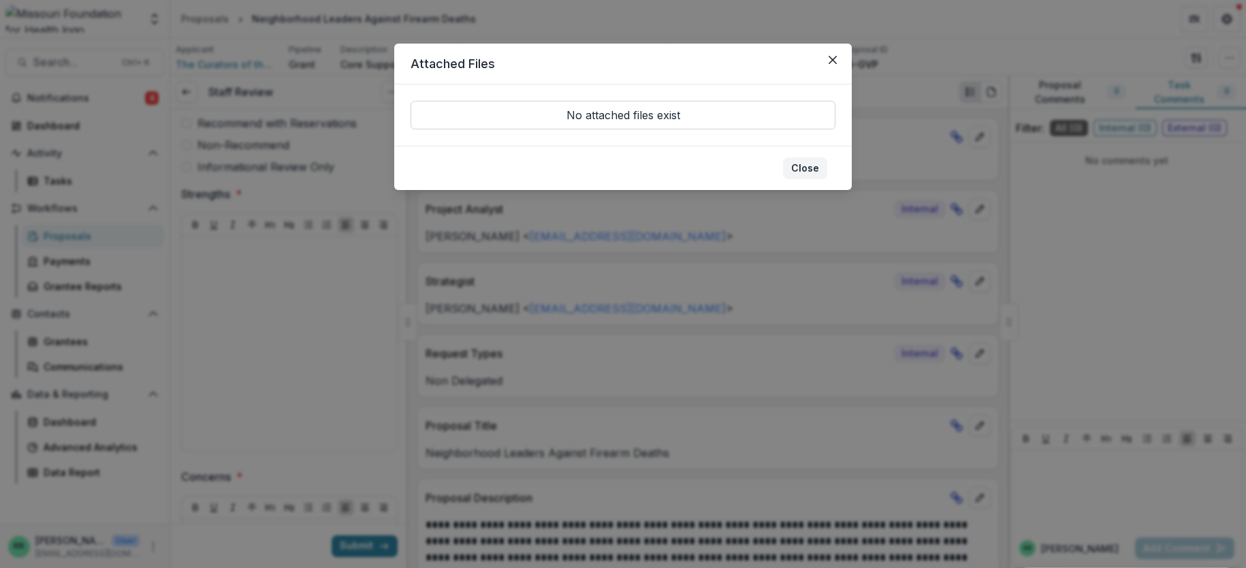
click at [806, 162] on button "Close" at bounding box center [805, 168] width 44 height 22
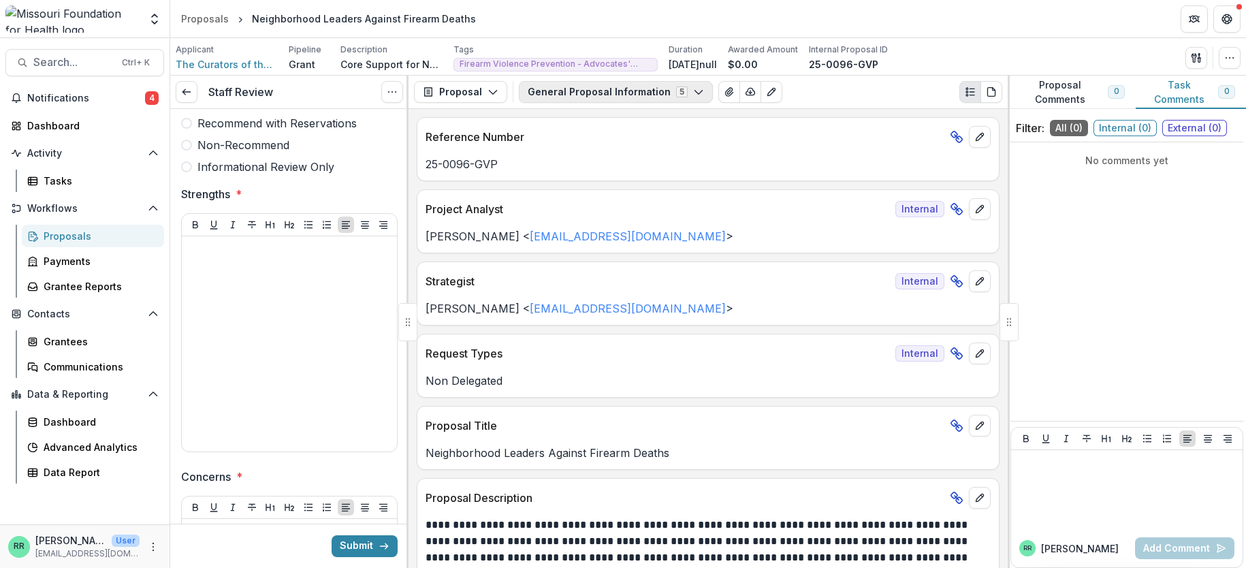
click at [635, 99] on button "General Proposal Information 5" at bounding box center [616, 92] width 194 height 22
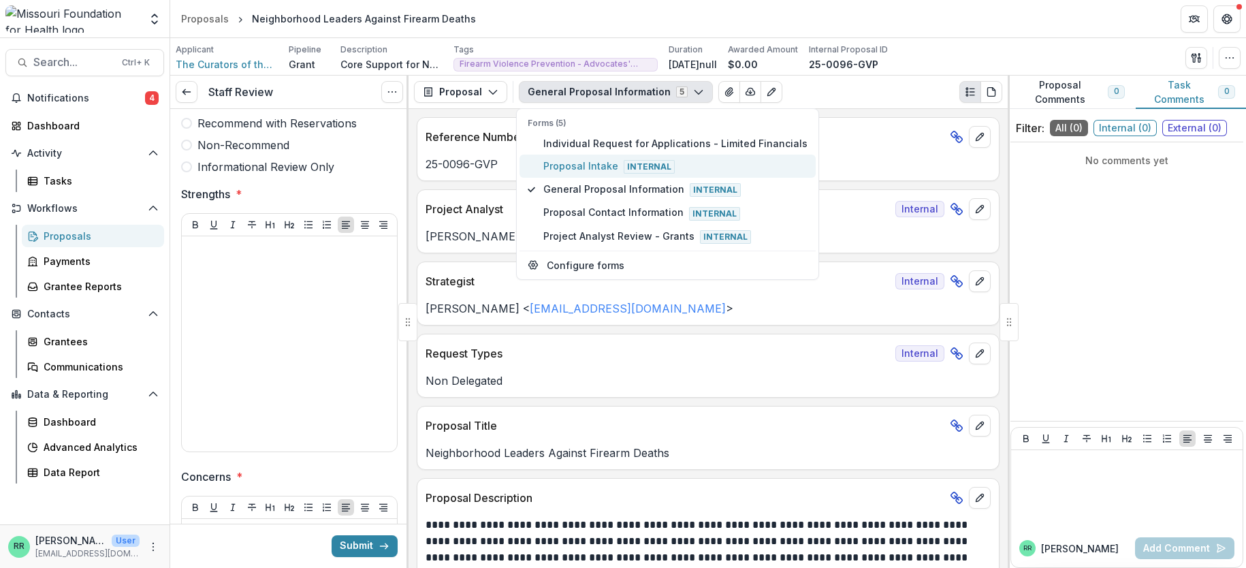
click at [596, 168] on span "Proposal Intake Internal" at bounding box center [675, 166] width 264 height 15
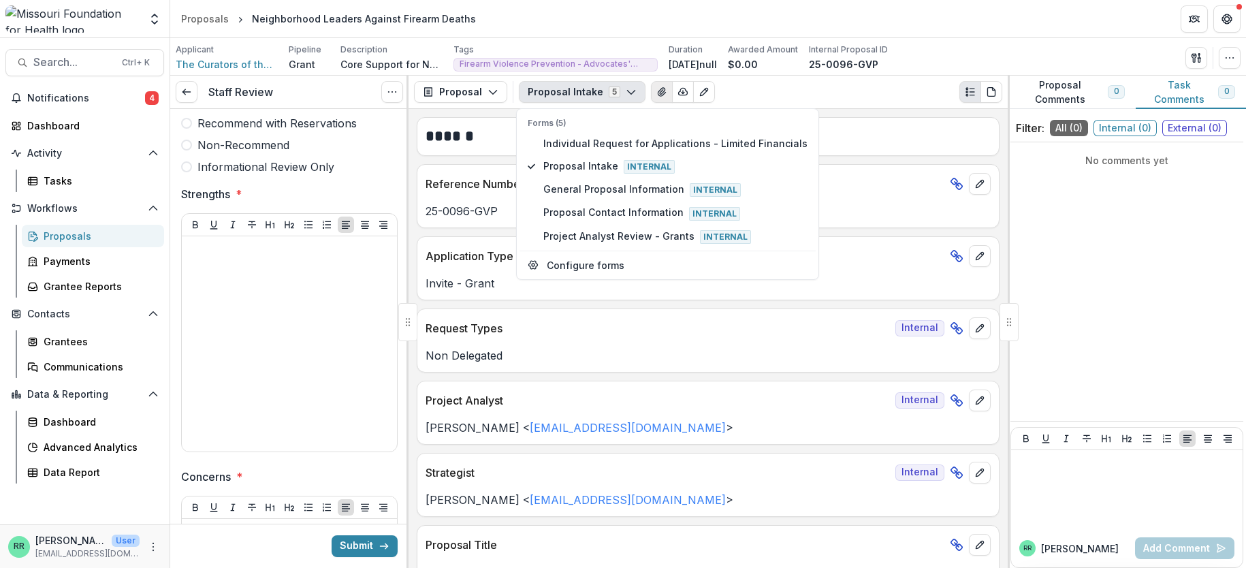
click at [656, 90] on icon "View Attached Files" at bounding box center [661, 91] width 11 height 11
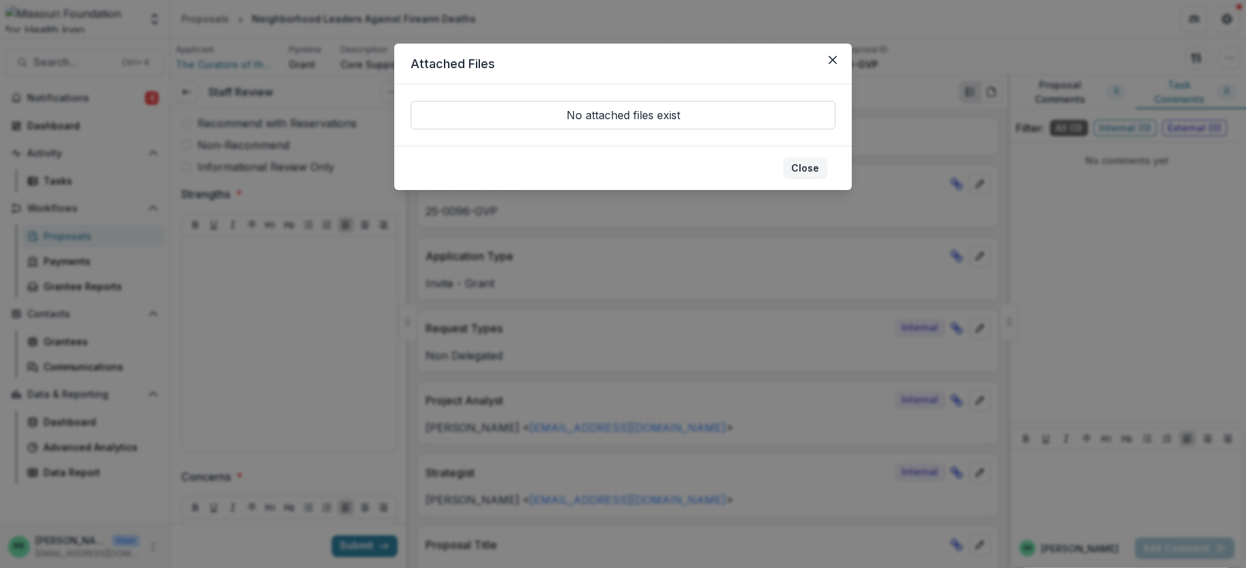
click at [817, 170] on button "Close" at bounding box center [805, 168] width 44 height 22
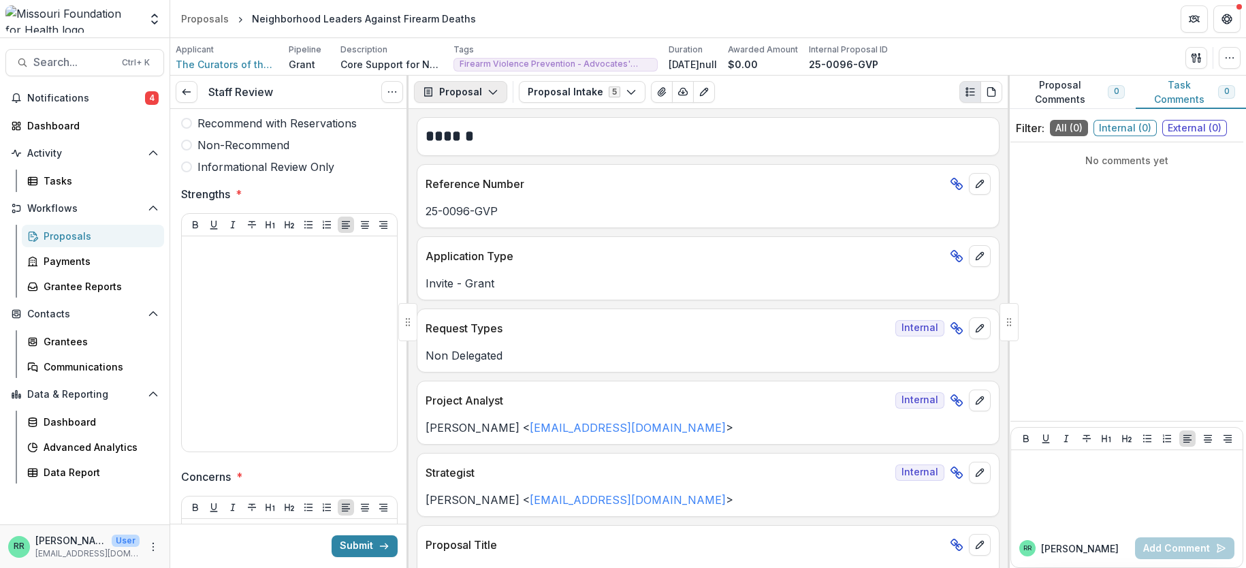
click at [492, 99] on button "Proposal" at bounding box center [460, 92] width 93 height 22
click at [492, 97] on icon "button" at bounding box center [493, 91] width 11 height 11
click at [564, 94] on button "Proposal Intake 5" at bounding box center [582, 92] width 127 height 22
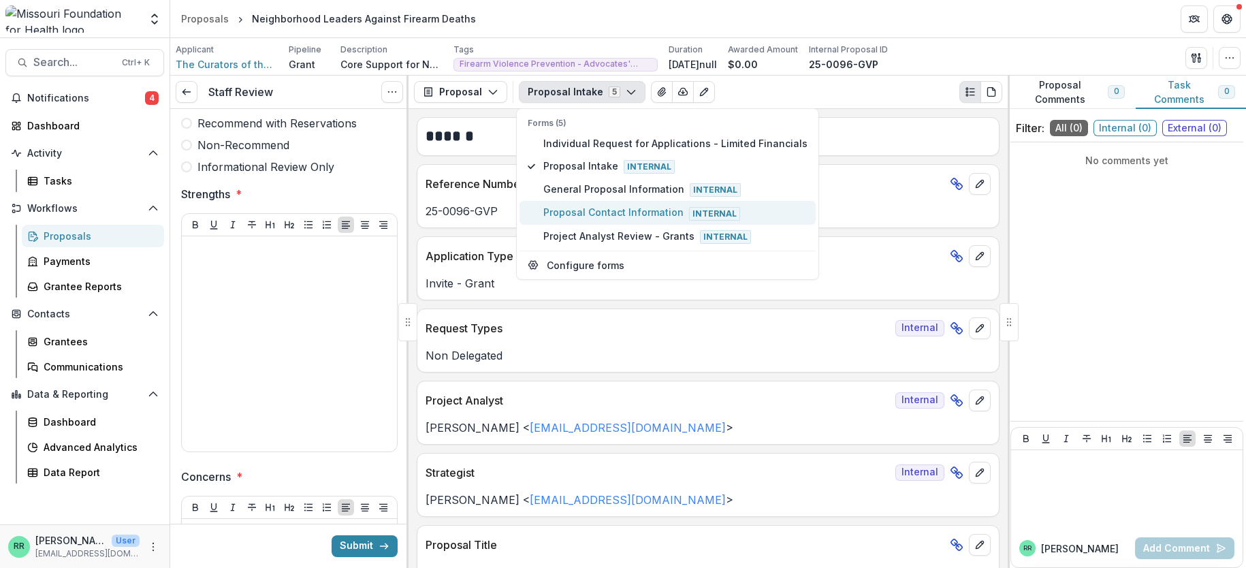
click at [615, 217] on span "Proposal Contact Information Internal" at bounding box center [675, 212] width 264 height 15
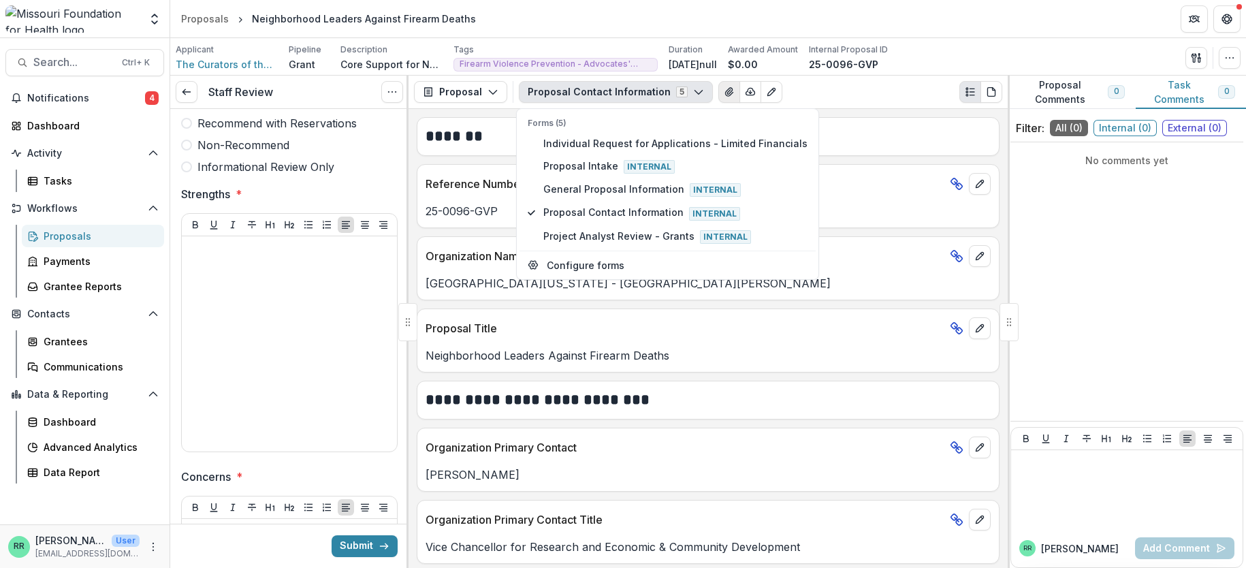
click at [719, 85] on button "View Attached Files" at bounding box center [729, 92] width 22 height 22
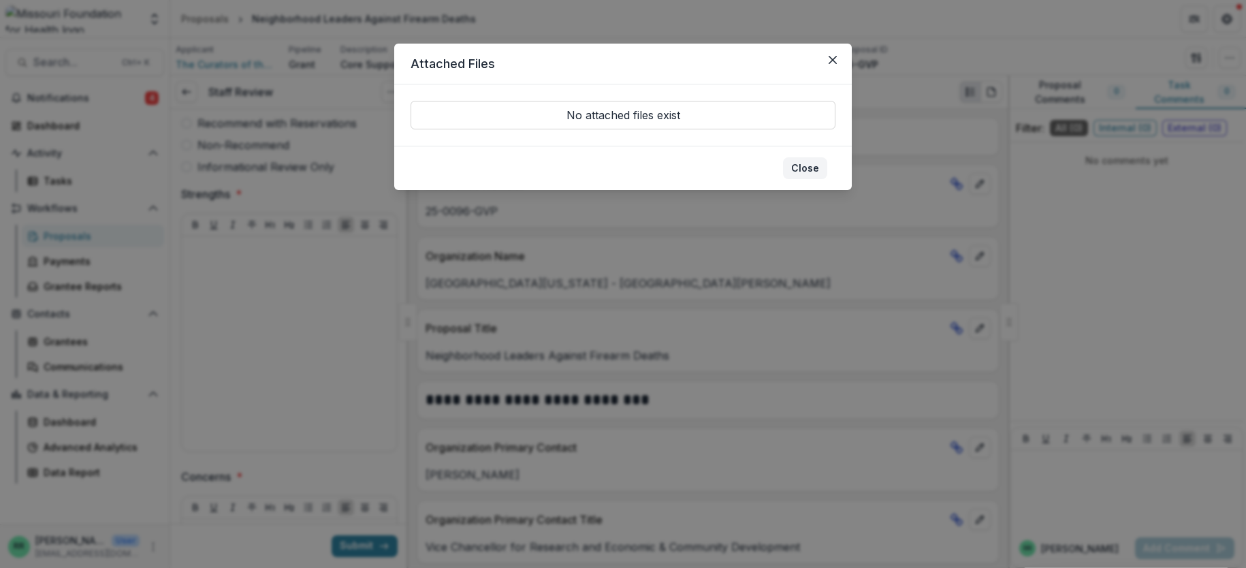
click at [807, 162] on button "Close" at bounding box center [805, 168] width 44 height 22
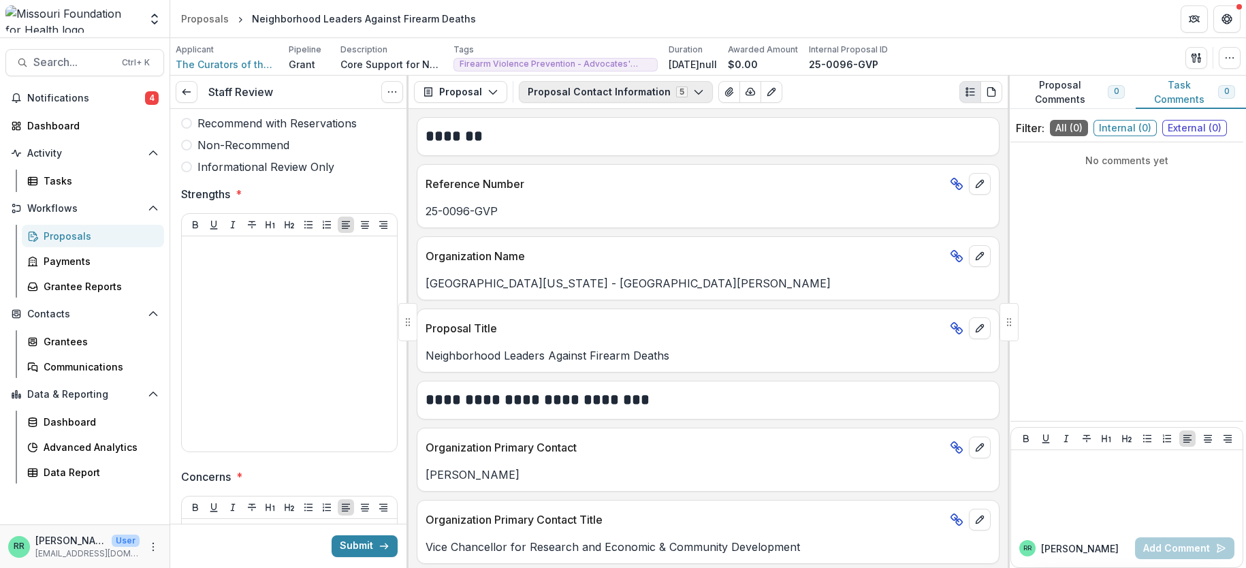
click at [552, 89] on button "Proposal Contact Information 5" at bounding box center [616, 92] width 194 height 22
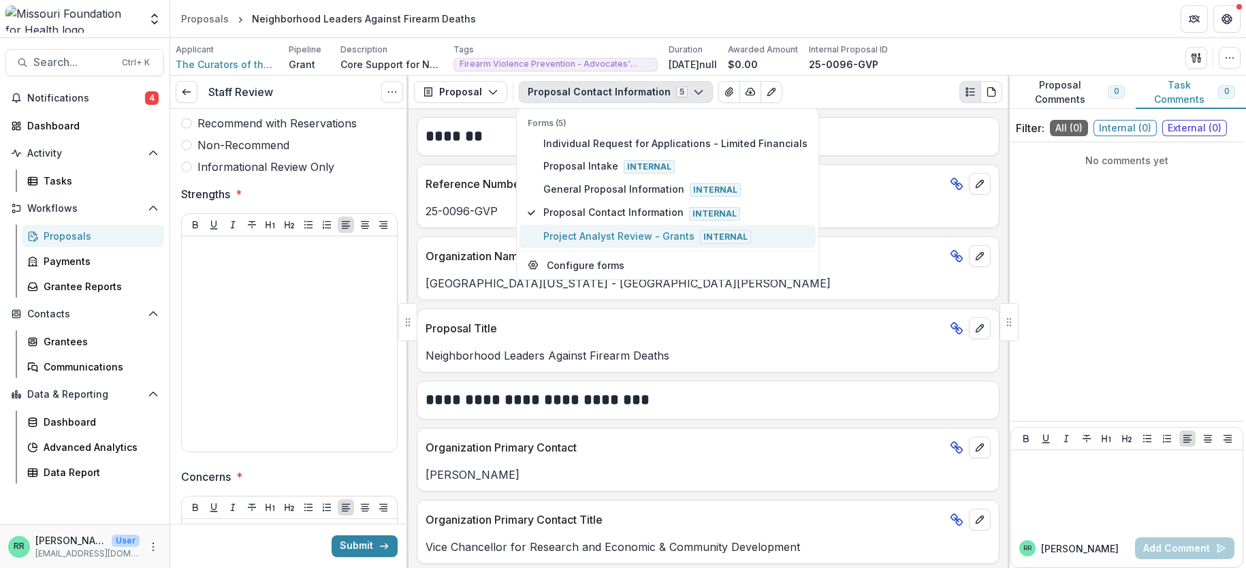
click at [575, 237] on span "Project Analyst Review - Grants Internal" at bounding box center [675, 236] width 264 height 15
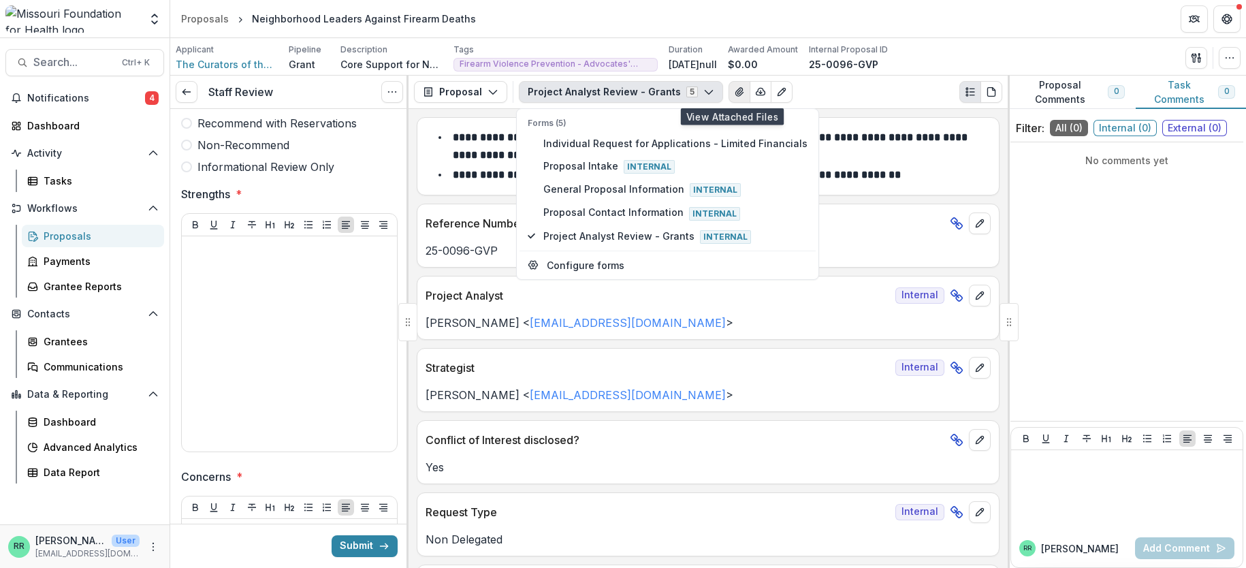
click at [734, 89] on icon "View Attached Files" at bounding box center [739, 91] width 11 height 11
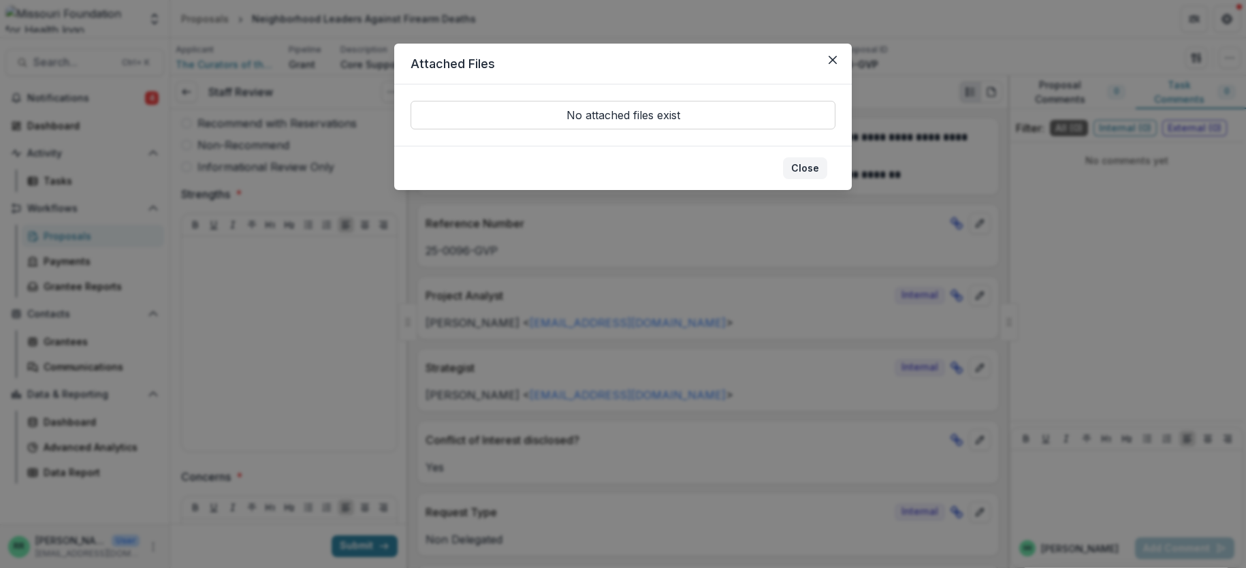
click at [823, 175] on button "Close" at bounding box center [805, 168] width 44 height 22
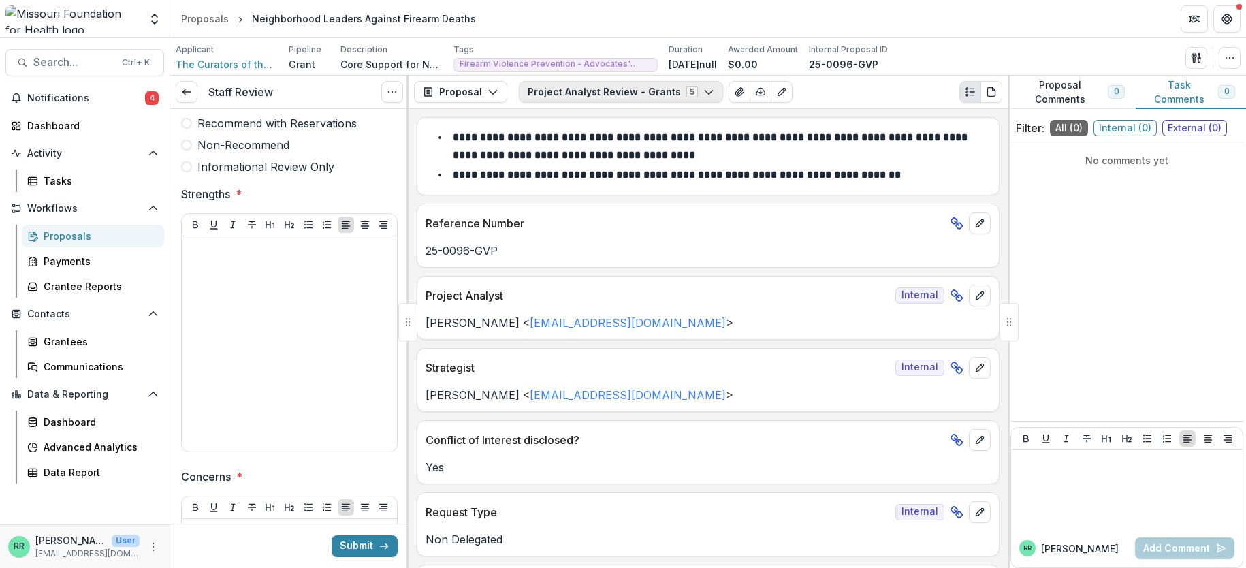
click at [641, 94] on button "Project Analyst Review - Grants 5" at bounding box center [621, 92] width 204 height 22
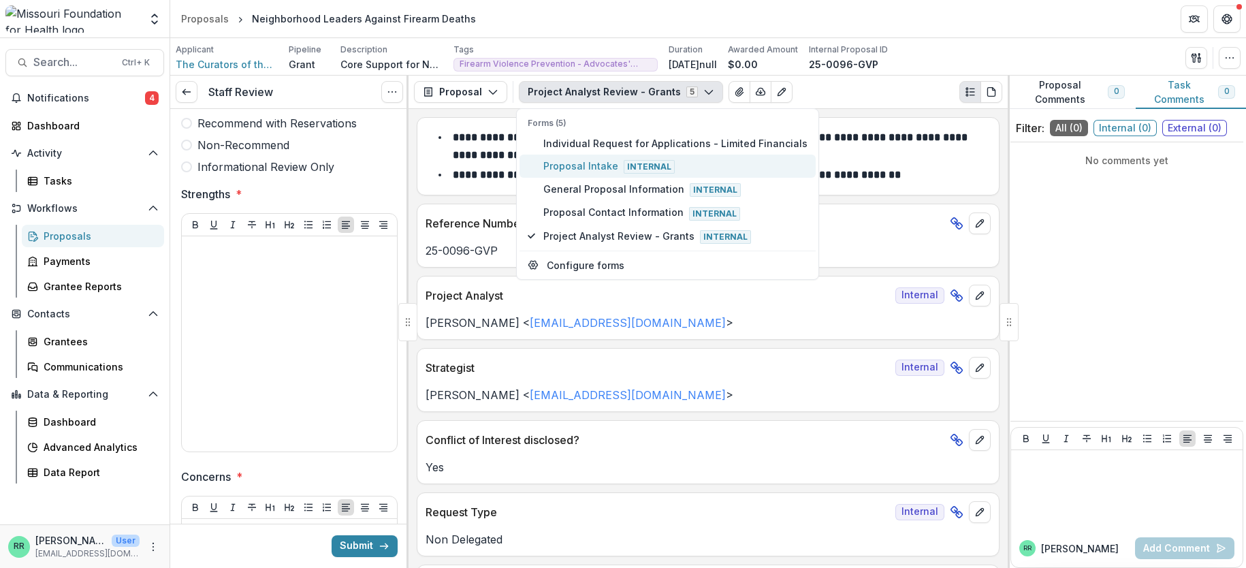
click at [561, 165] on span "Proposal Intake Internal" at bounding box center [675, 166] width 264 height 15
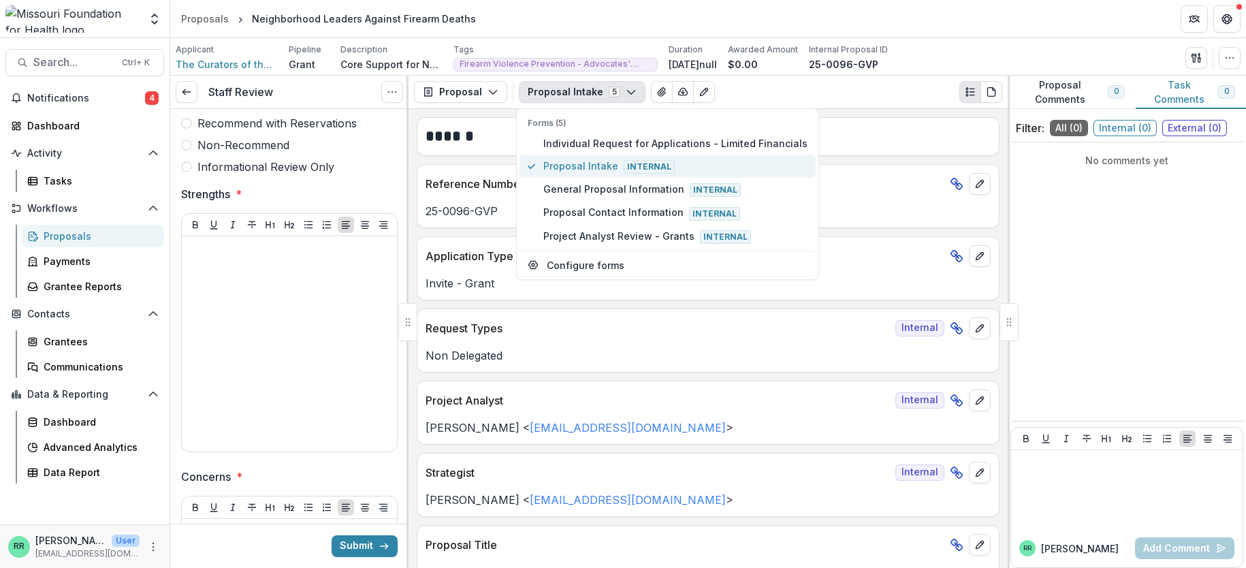
click at [632, 161] on span "Internal" at bounding box center [649, 167] width 51 height 14
click at [821, 90] on div "Proposal Intake 5 Forms (5) Individual Request for Applications - Limited Finan…" at bounding box center [760, 92] width 483 height 22
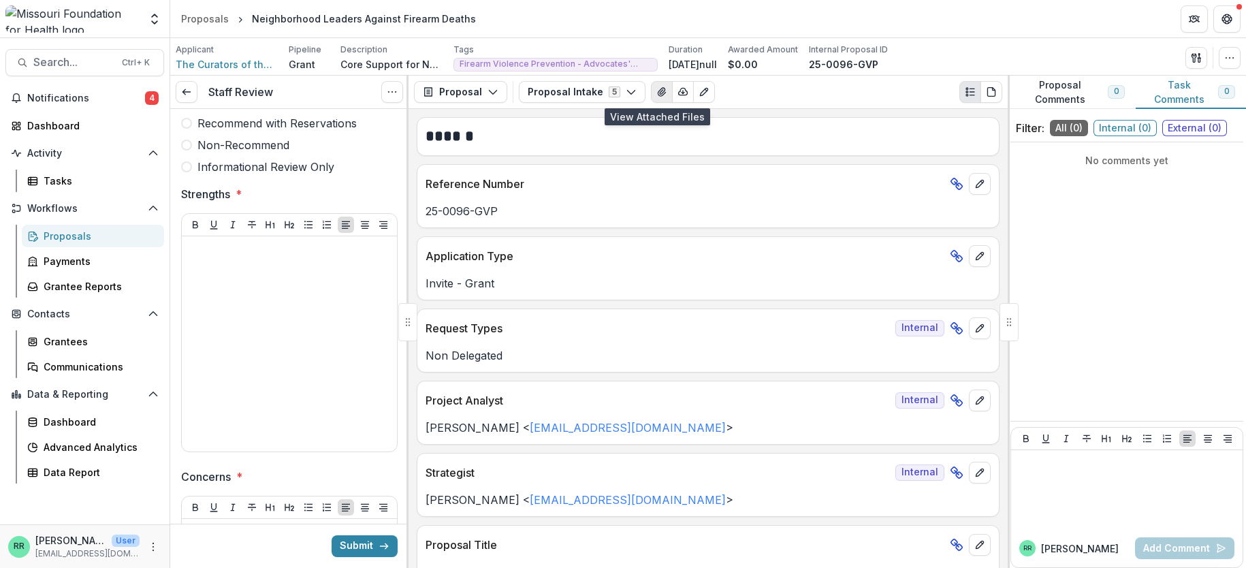
click at [652, 98] on button "View Attached Files" at bounding box center [662, 92] width 22 height 22
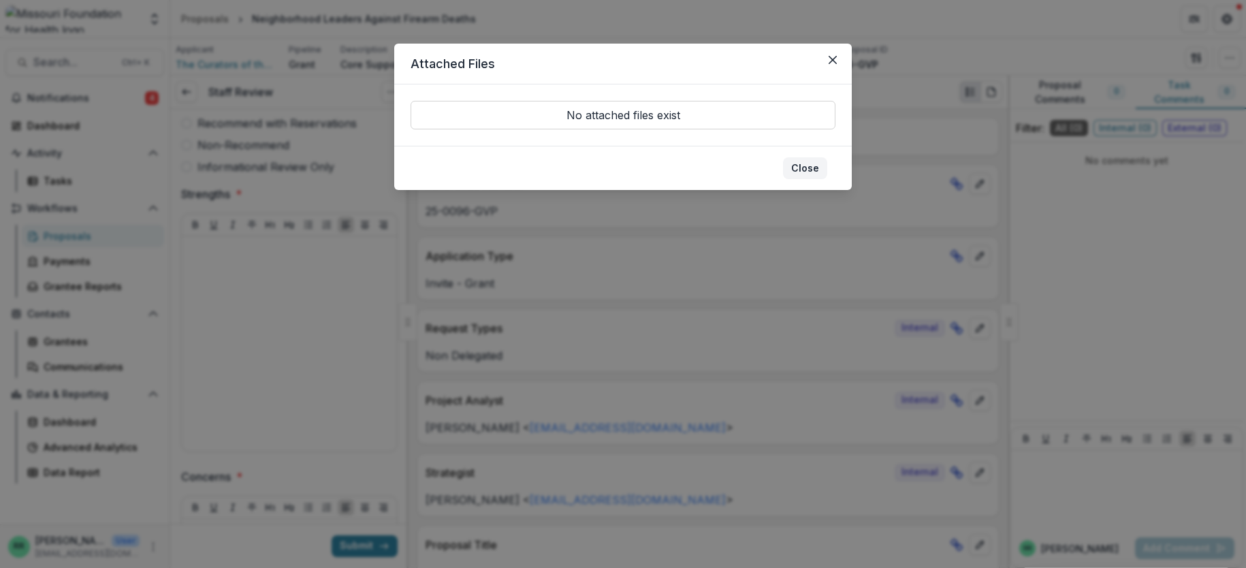
click at [819, 173] on button "Close" at bounding box center [805, 168] width 44 height 22
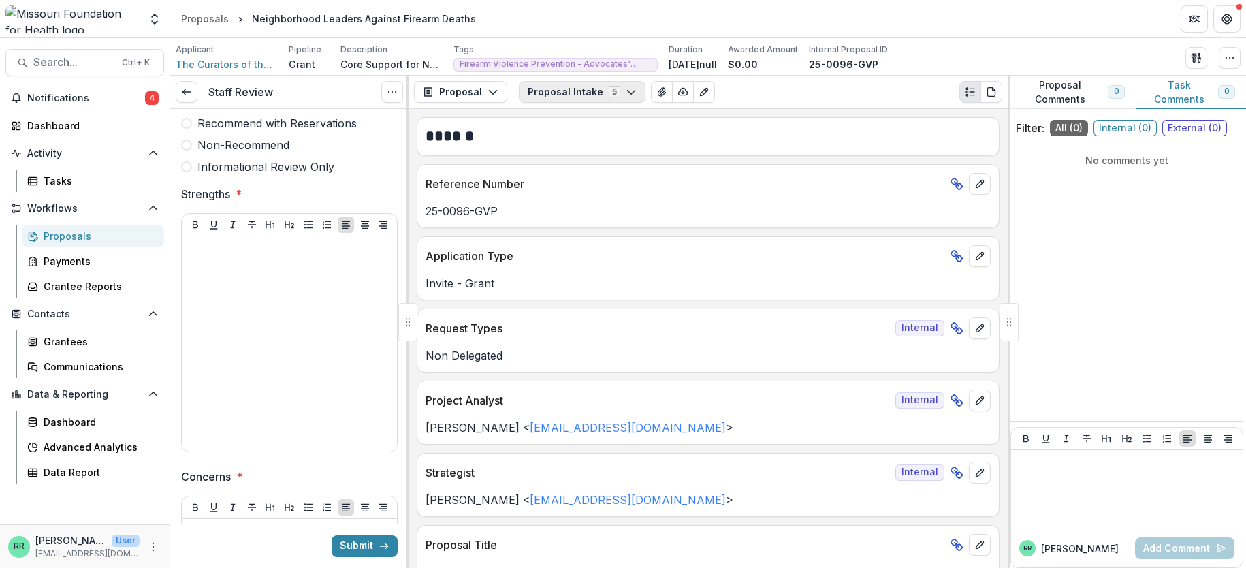
click at [537, 86] on button "Proposal Intake 5" at bounding box center [582, 92] width 127 height 22
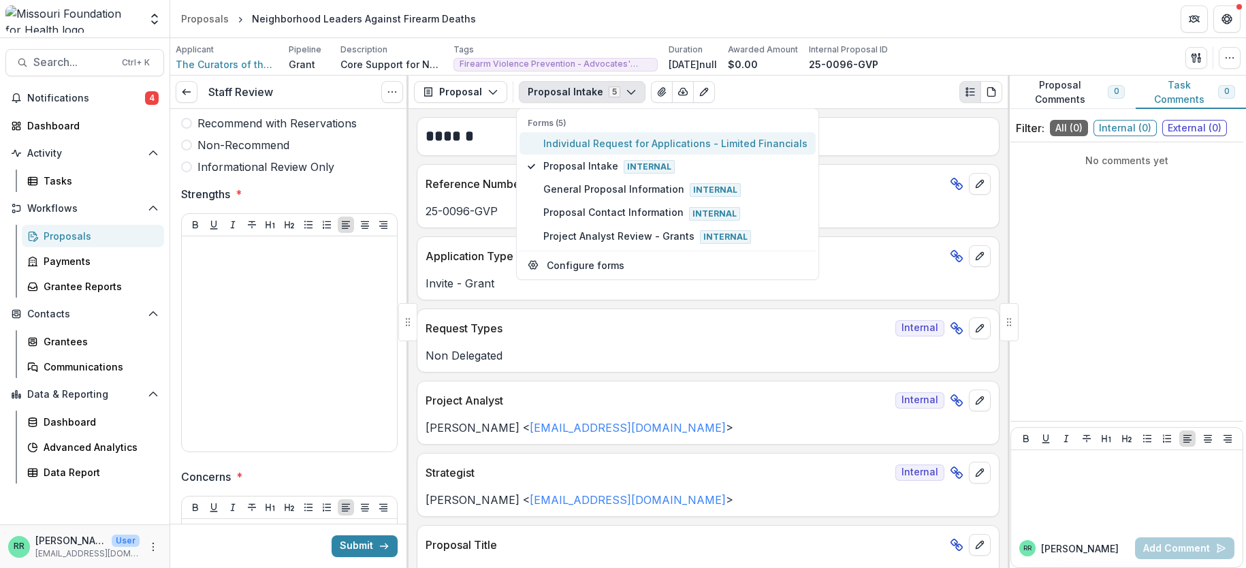
click at [674, 132] on button "Individual Request for Applications - Limited Financials" at bounding box center [668, 143] width 296 height 22
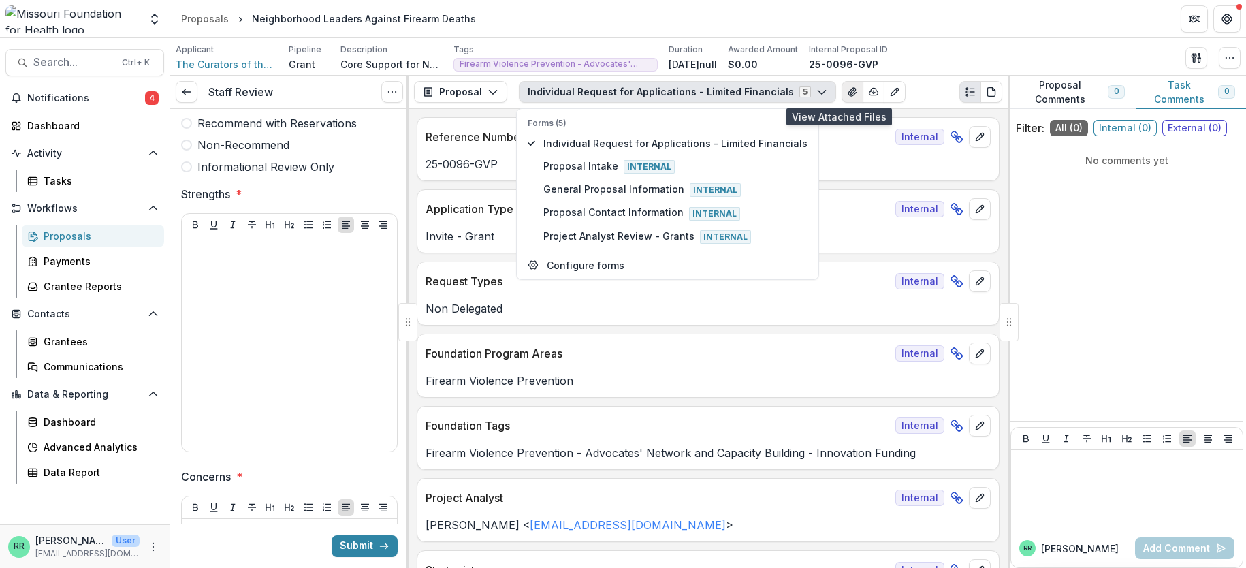
click at [842, 99] on button "View Attached Files" at bounding box center [853, 92] width 22 height 22
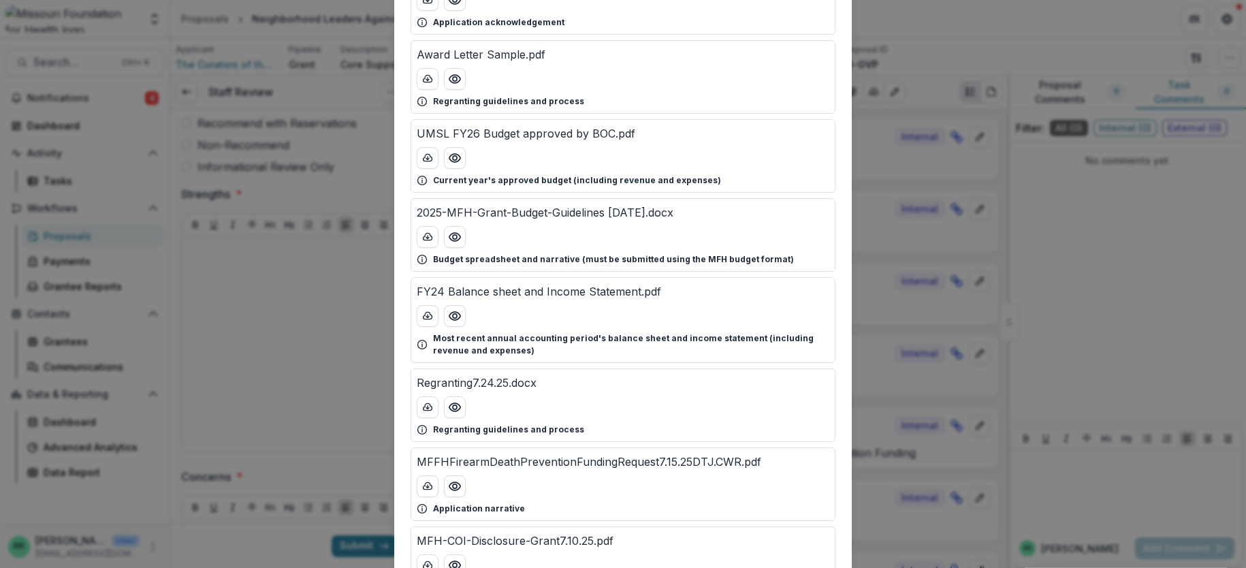
scroll to position [208, 0]
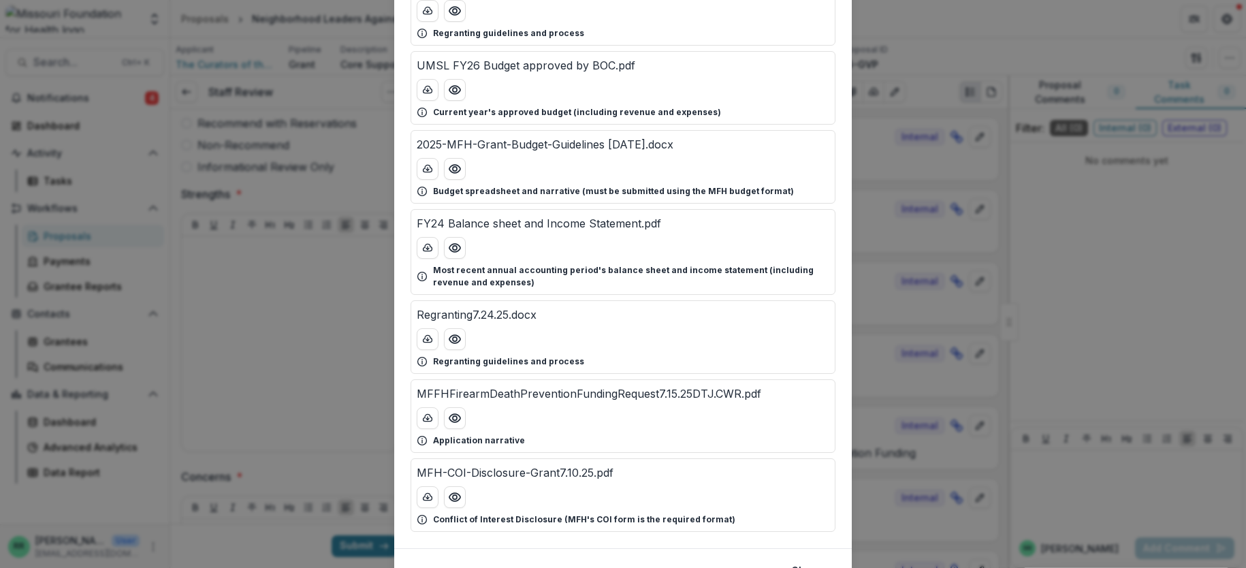
click at [444, 441] on p "Application narrative" at bounding box center [479, 440] width 92 height 12
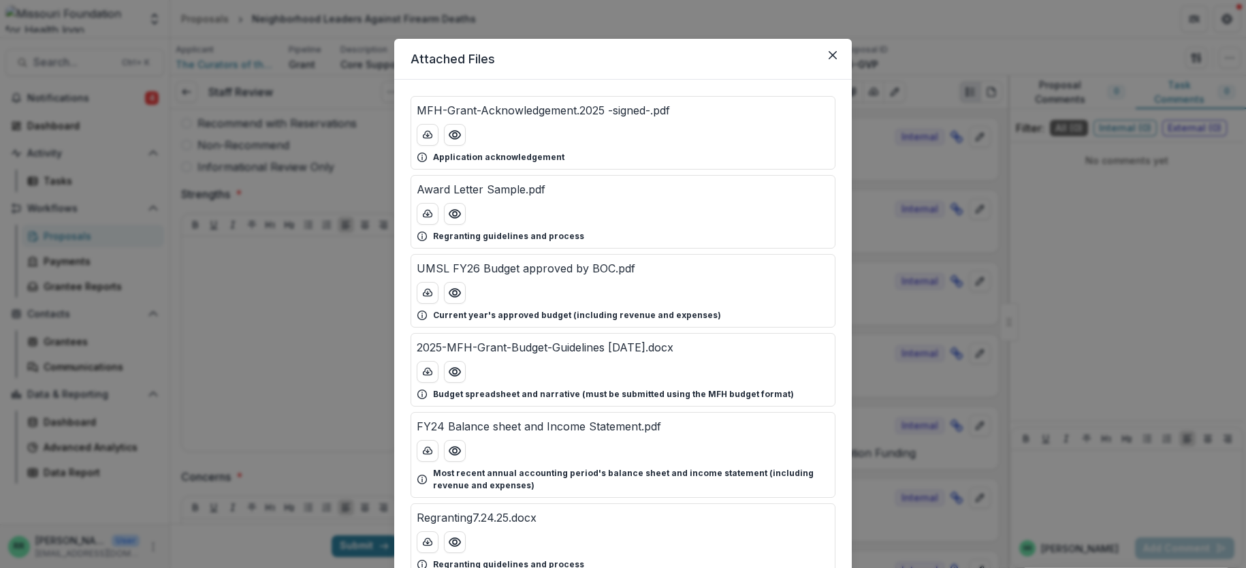
scroll to position [0, 0]
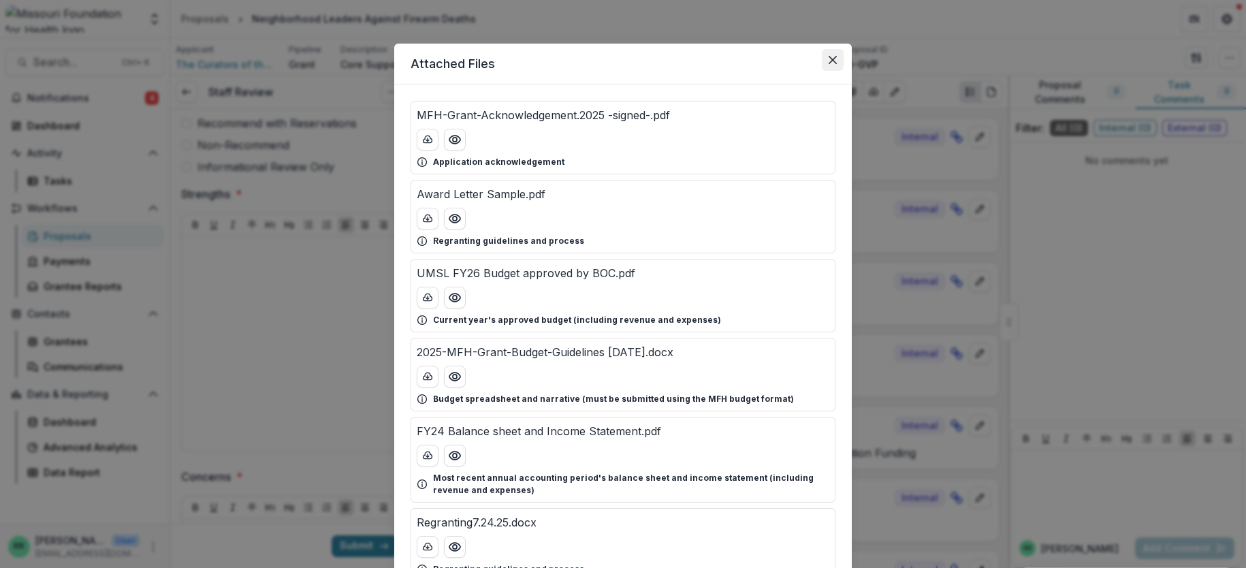
click at [829, 59] on icon "Close" at bounding box center [833, 60] width 8 height 8
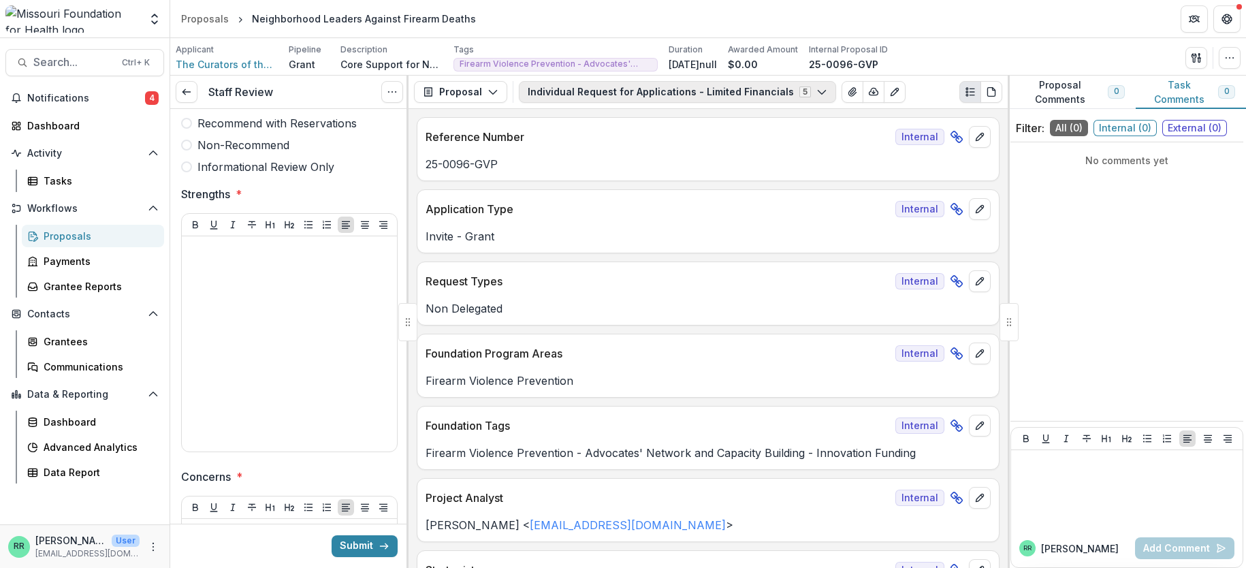
drag, startPoint x: 773, startPoint y: 95, endPoint x: 769, endPoint y: 82, distance: 14.2
click at [771, 91] on button "Individual Request for Applications - Limited Financials 5" at bounding box center [677, 92] width 317 height 22
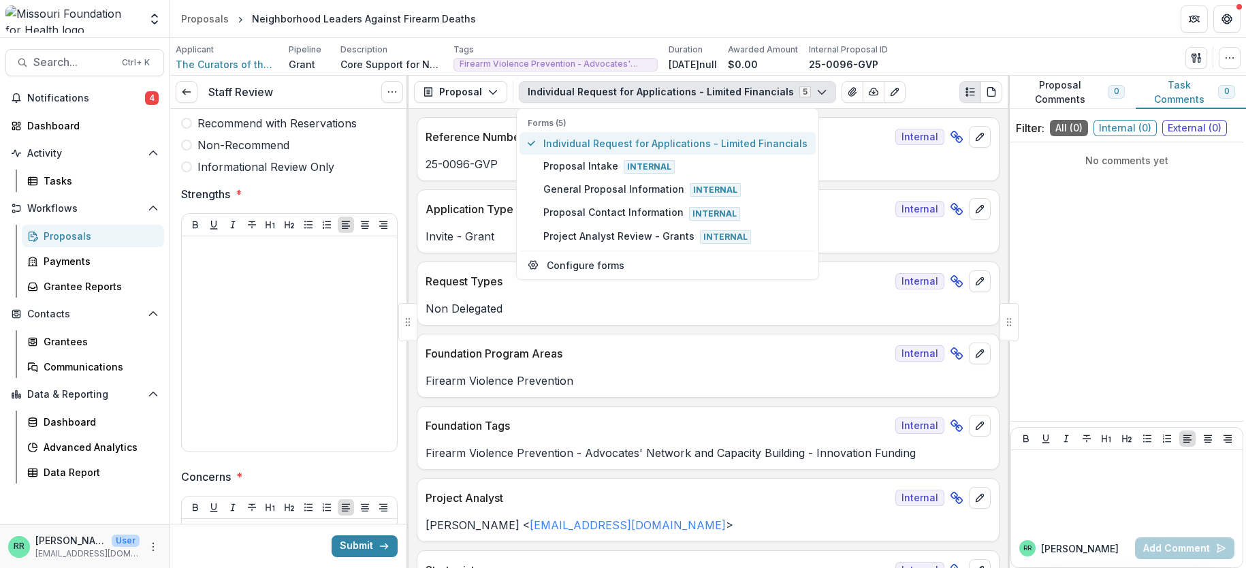
click at [677, 144] on span "Individual Request for Applications - Limited Financials" at bounding box center [675, 143] width 264 height 14
click at [822, 139] on p "Reference Number" at bounding box center [658, 137] width 464 height 16
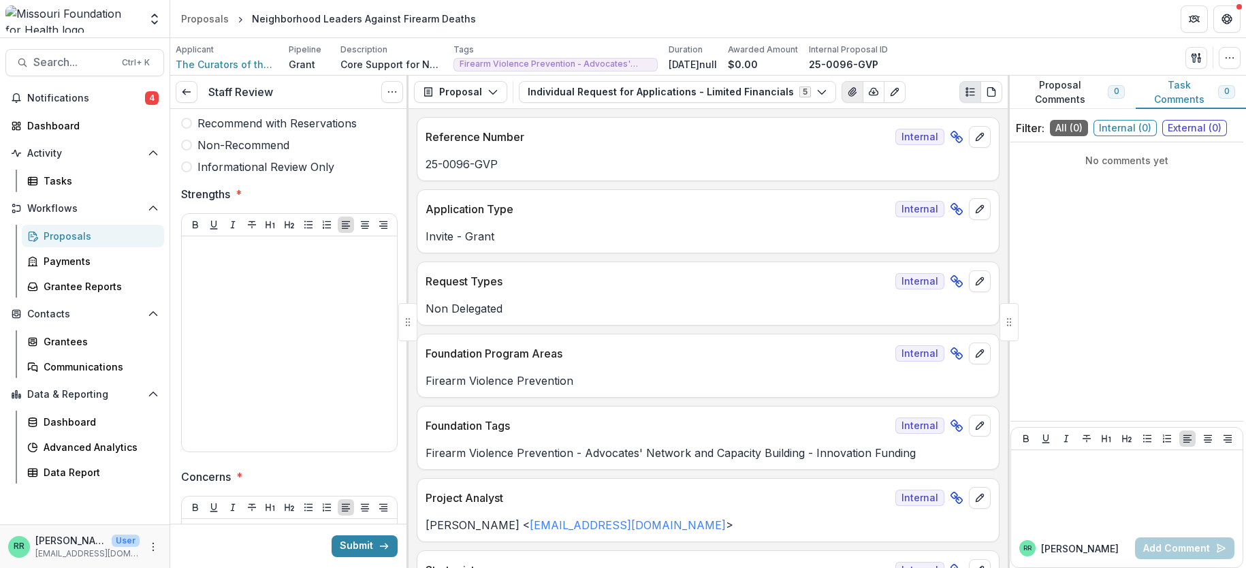
click at [847, 92] on icon "View Attached Files" at bounding box center [852, 91] width 11 height 11
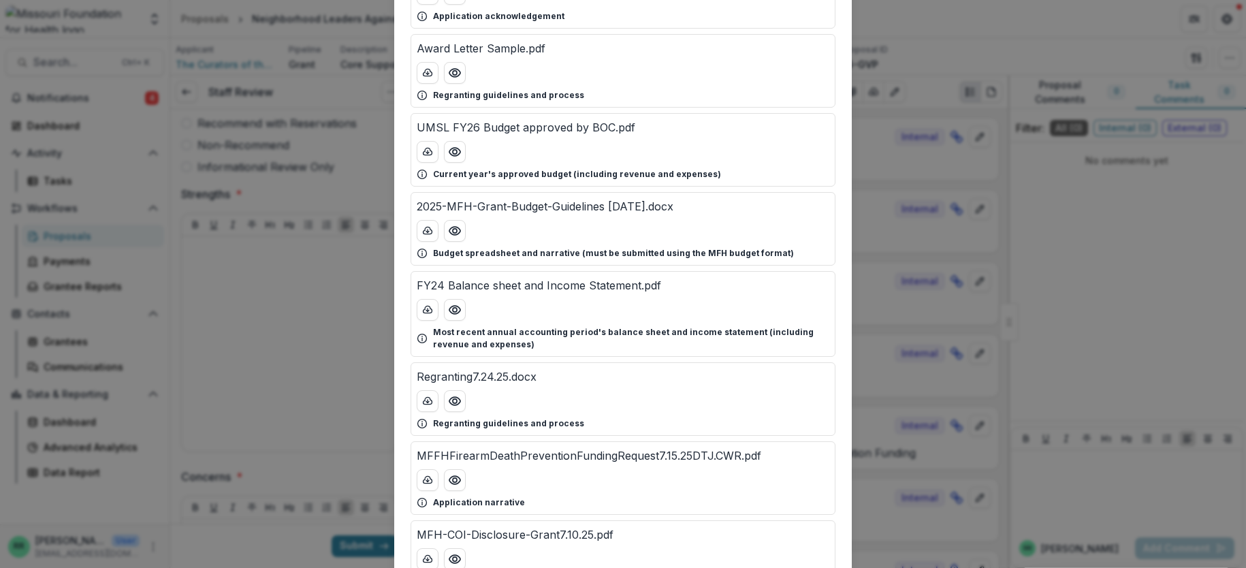
scroll to position [276, 0]
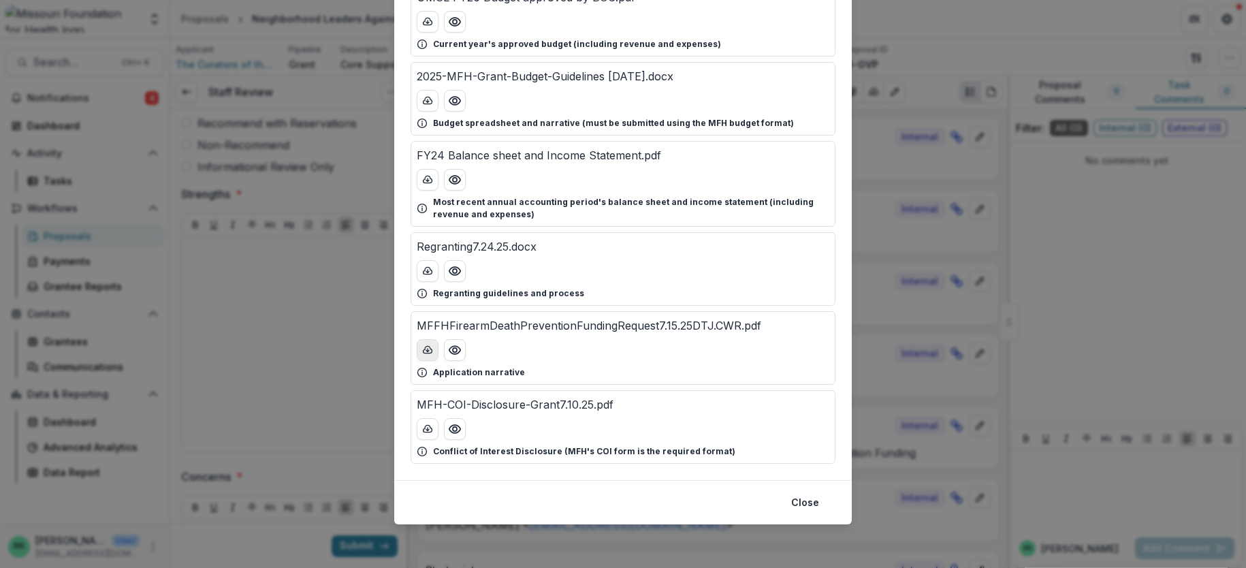
click at [426, 357] on button "download-button" at bounding box center [428, 350] width 22 height 22
click at [426, 351] on polyline "download-button" at bounding box center [427, 350] width 3 height 1
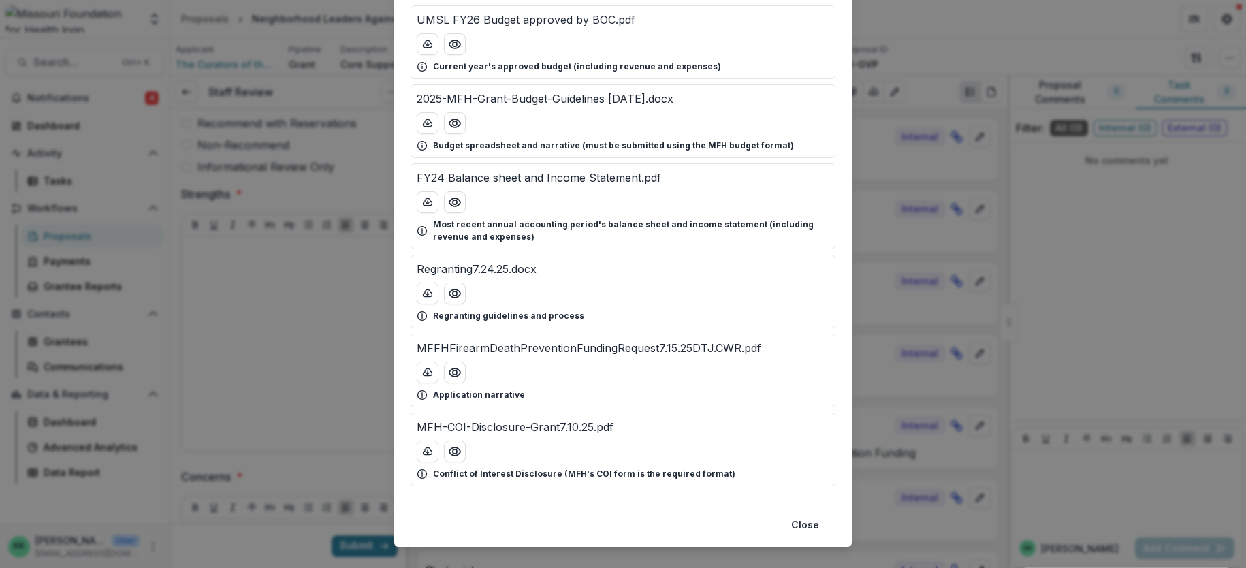
scroll to position [272, 0]
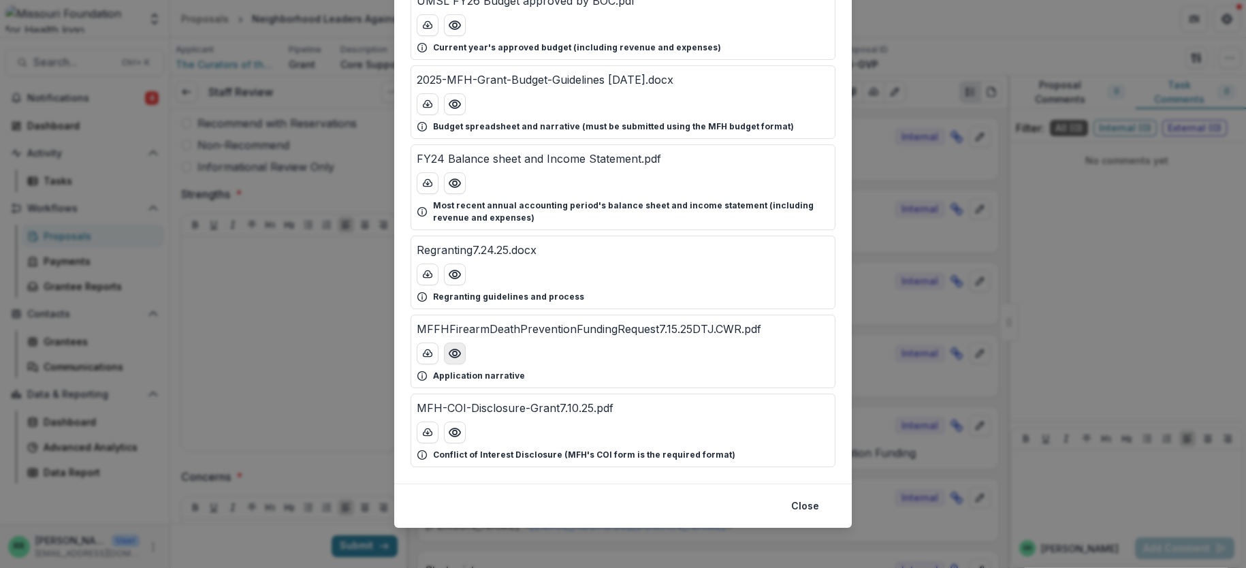
click at [460, 355] on button "Preview MFFHFirearmDeathPreventionFundingRequest7.15.25DTJ.CWR.pdf" at bounding box center [455, 353] width 22 height 22
click at [449, 355] on icon "Preview MFFHFirearmDeathPreventionFundingRequest7.15.25DTJ.CWR.pdf" at bounding box center [455, 354] width 14 height 14
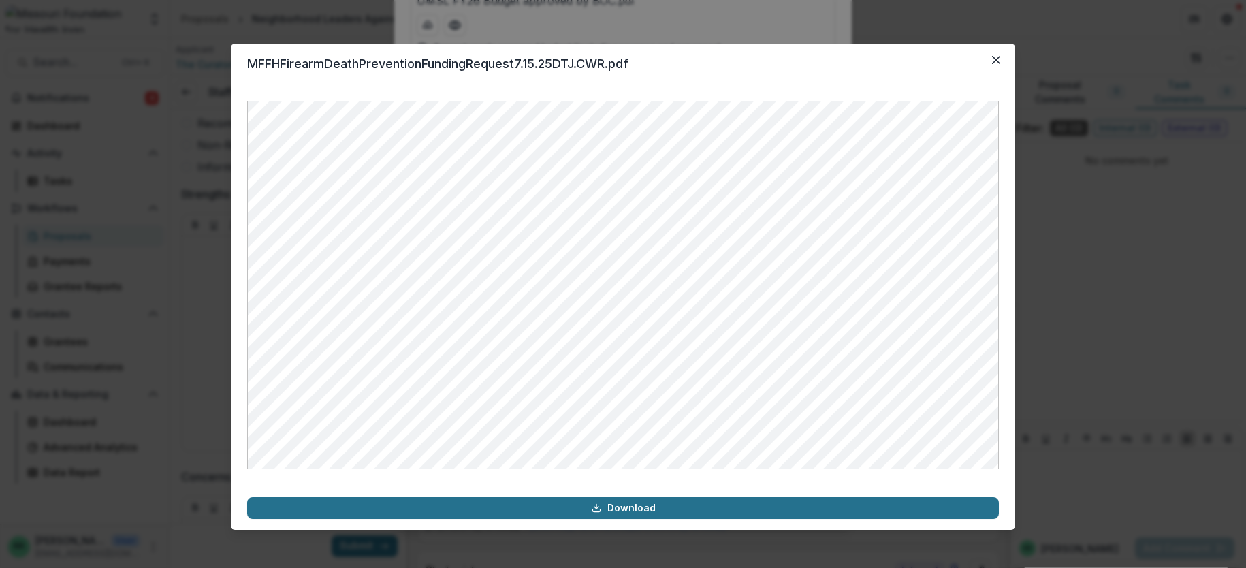
click at [633, 502] on link "Download" at bounding box center [623, 508] width 752 height 22
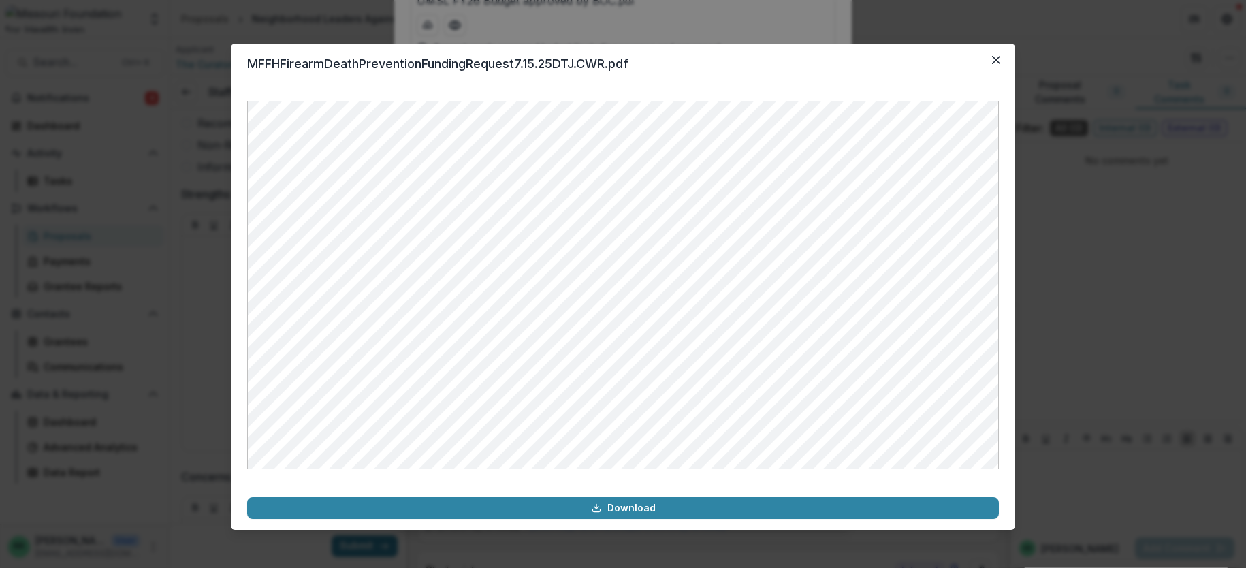
click at [936, 274] on div "MFFHFirearmDeathPreventionFundingRequest7.15.25DTJ.CWR.pdf Download" at bounding box center [623, 284] width 1246 height 568
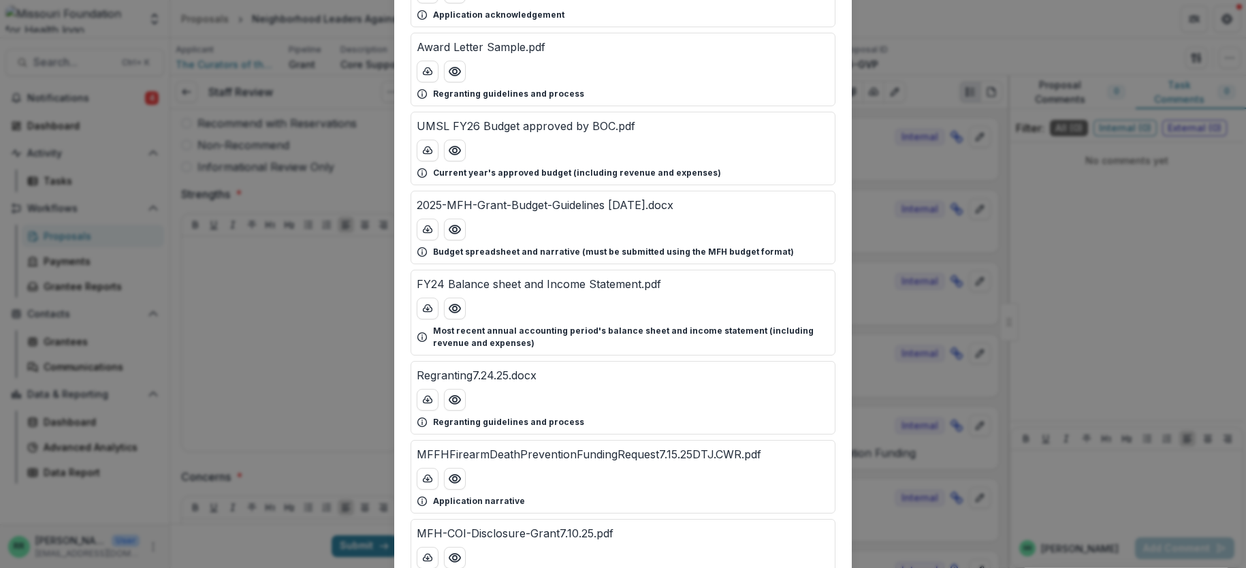
scroll to position [136, 0]
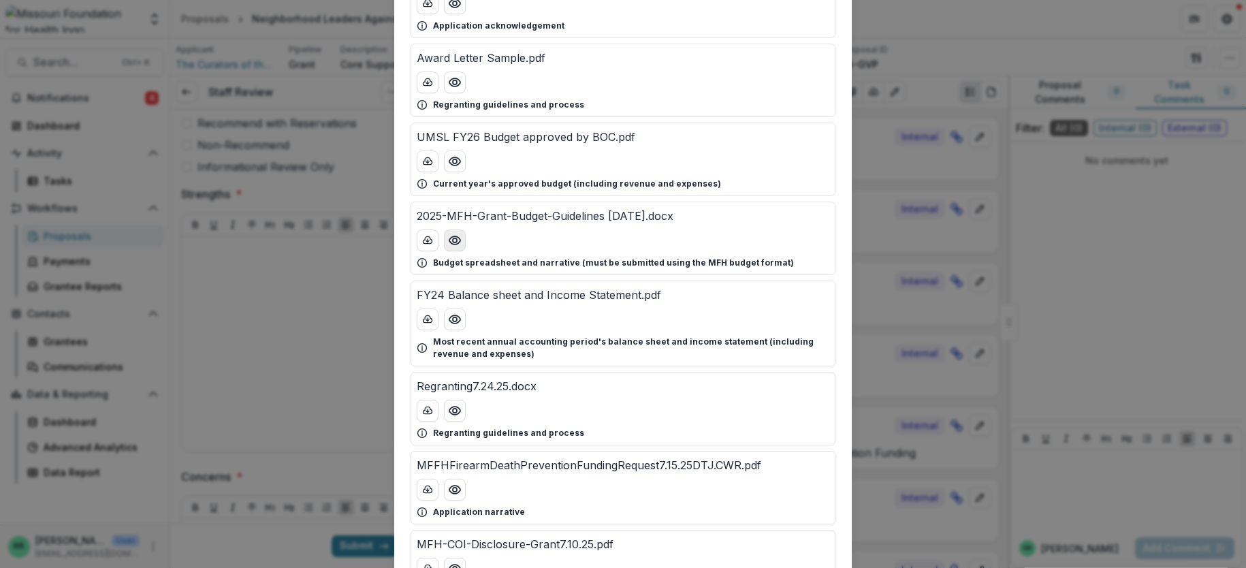
click at [455, 238] on icon "Preview 2025-MFH-Grant-Budget-Guidelines 7.22.25.docx" at bounding box center [455, 241] width 14 height 14
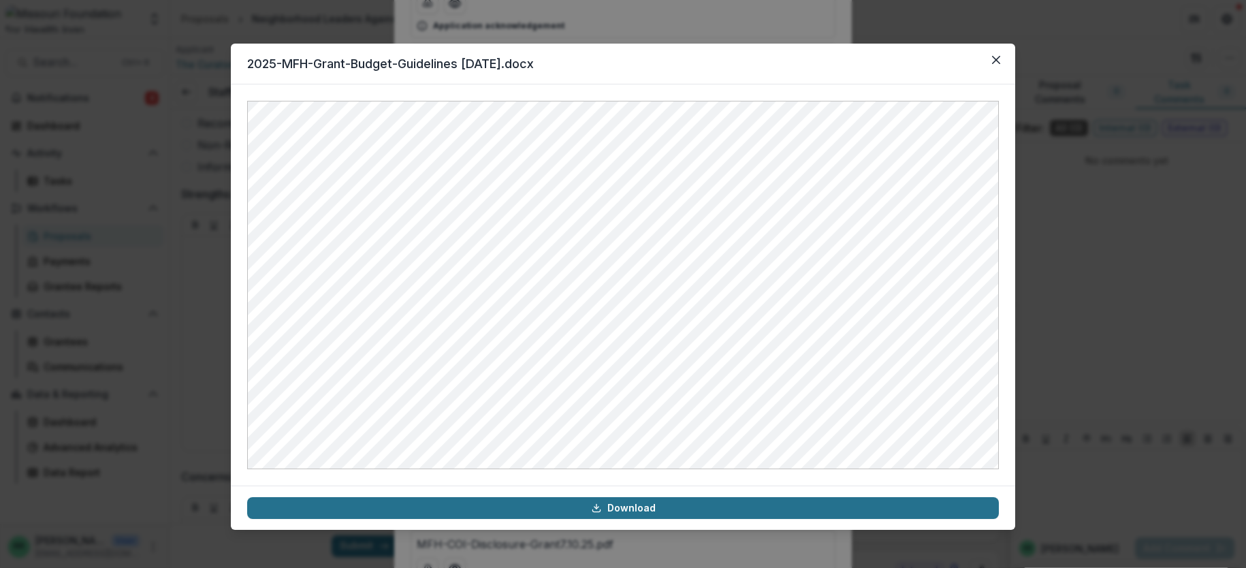
click at [628, 502] on link "Download" at bounding box center [623, 508] width 752 height 22
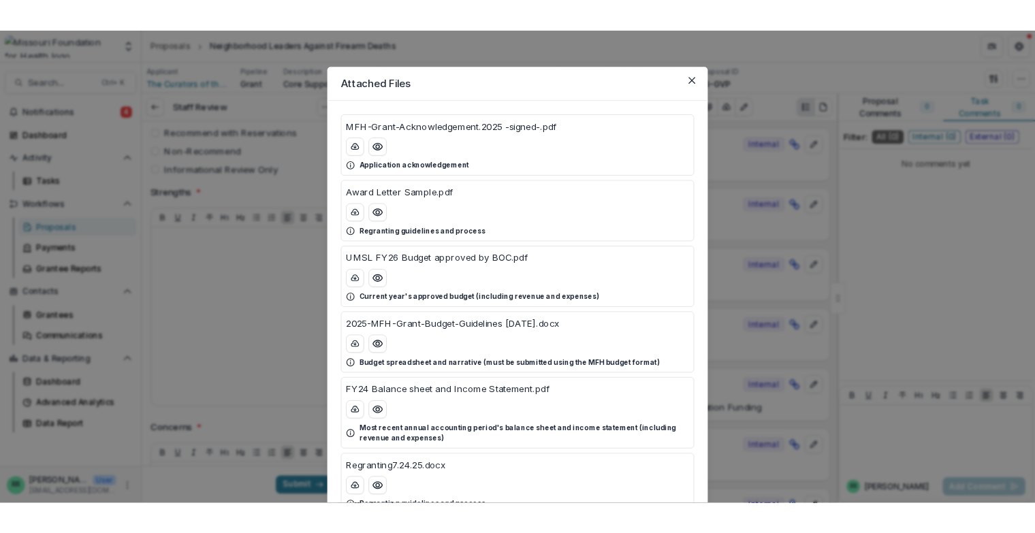
scroll to position [409, 0]
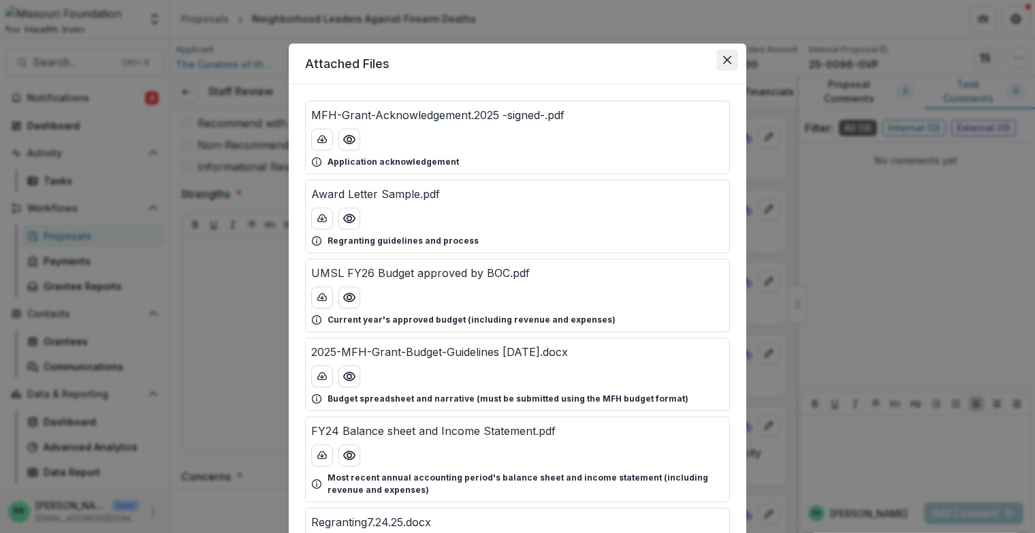
click at [724, 61] on icon "Close" at bounding box center [727, 60] width 8 height 8
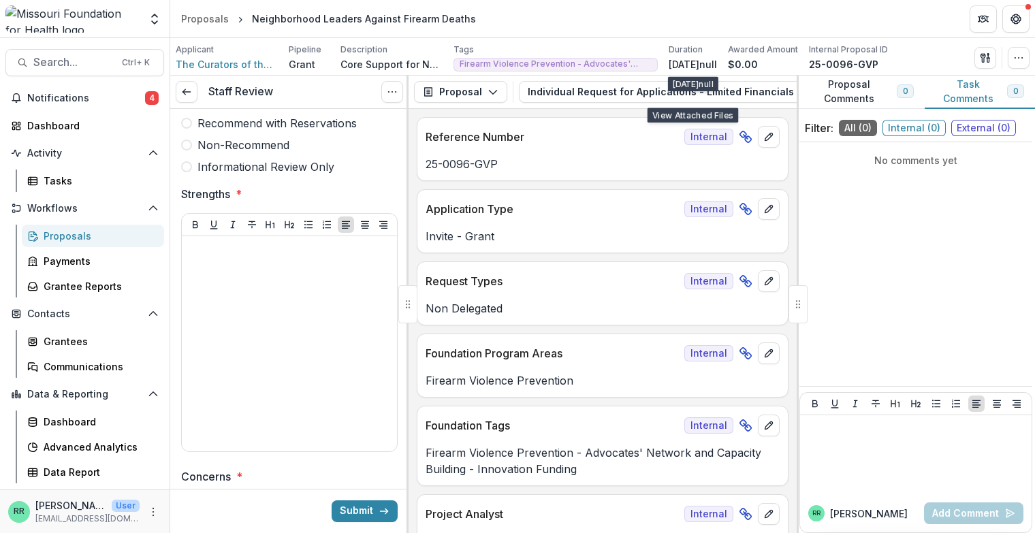
scroll to position [0, 145]
